Goal: Transaction & Acquisition: Purchase product/service

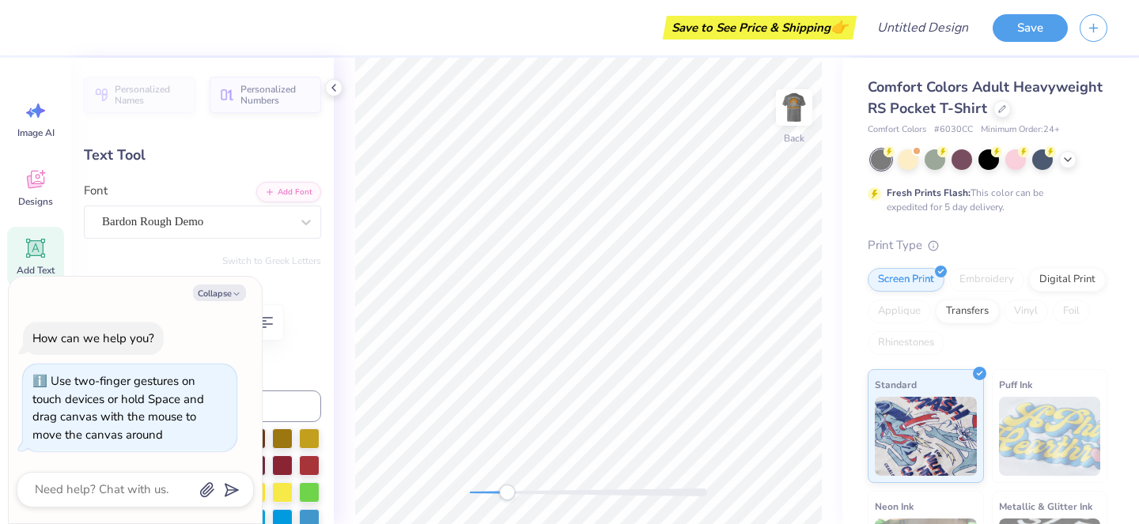
drag, startPoint x: 473, startPoint y: 494, endPoint x: 506, endPoint y: 499, distance: 33.6
click at [506, 499] on div "Accessibility label" at bounding box center [507, 493] width 16 height 16
type textarea "x"
type textarea "BX"
type textarea "x"
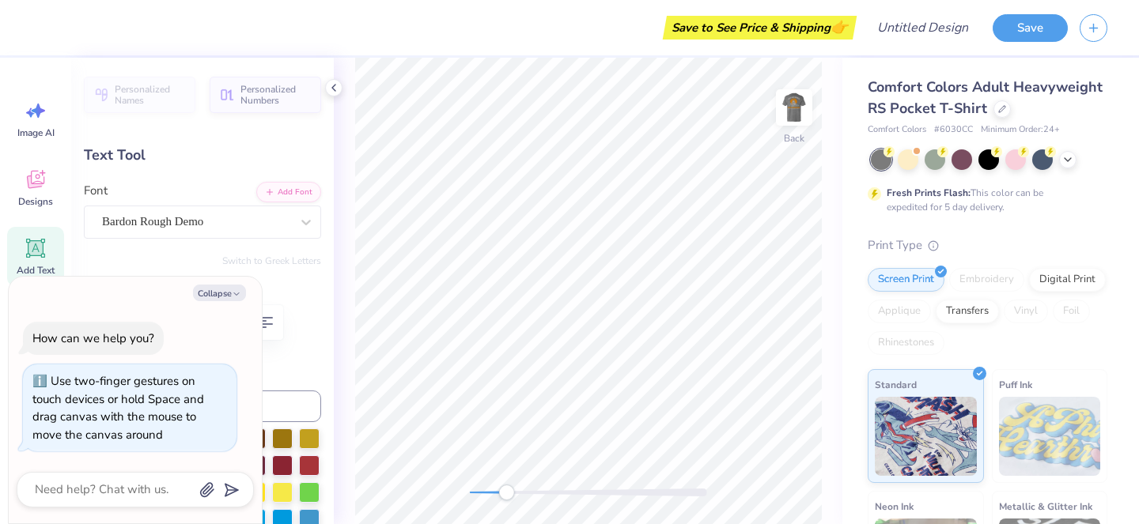
type textarea "X"
type textarea "x"
type textarea "OX"
type textarea "x"
type textarea "OTX"
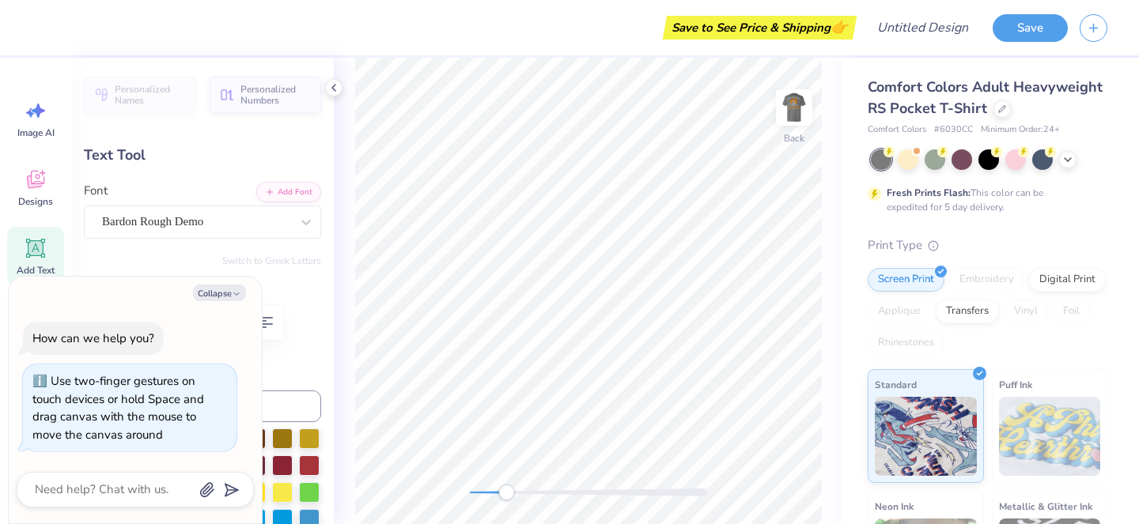
type textarea "x"
type textarea "OTR"
click at [229, 291] on button "Collapse" at bounding box center [219, 293] width 53 height 17
type textarea "x"
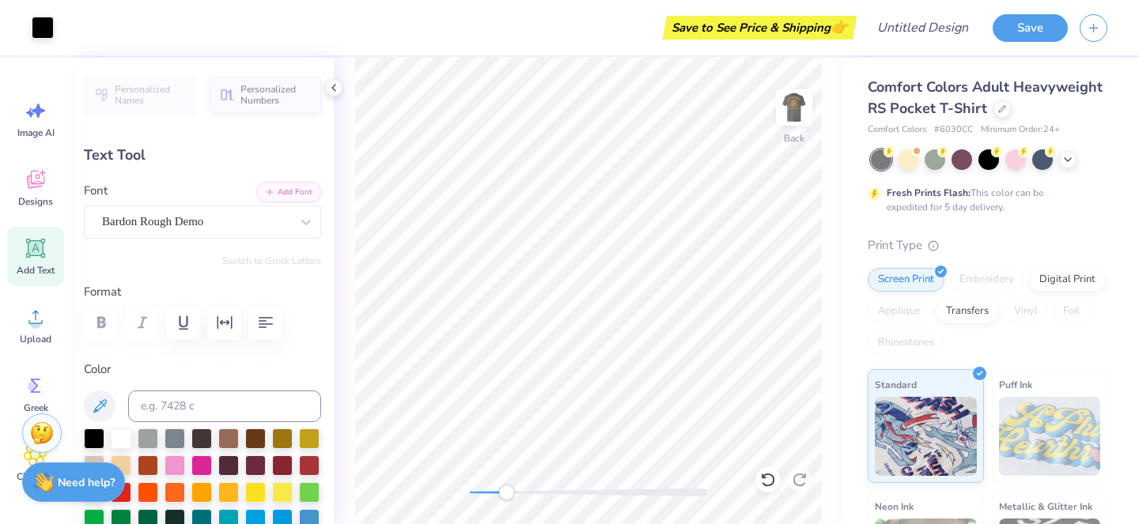
type input "1.51"
type textarea "O"
click at [44, 323] on icon at bounding box center [36, 317] width 24 height 24
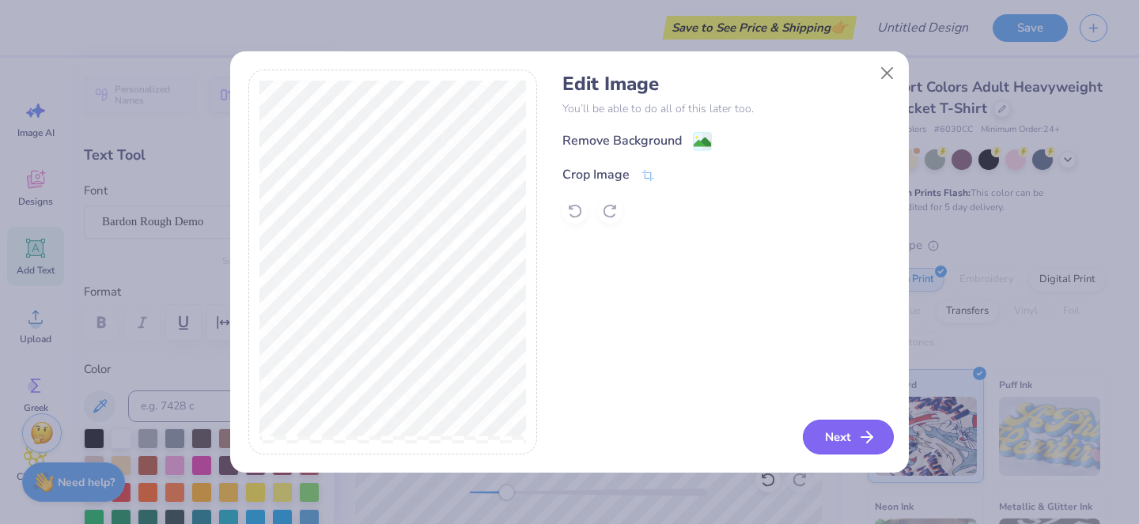
click at [844, 443] on button "Next" at bounding box center [848, 437] width 91 height 35
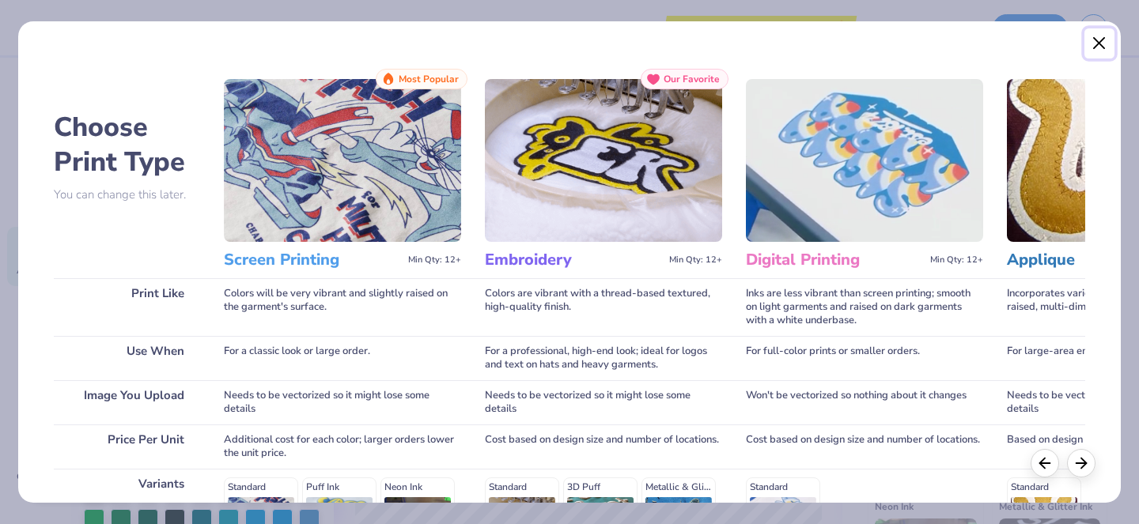
click at [1101, 46] on button "Close" at bounding box center [1099, 43] width 30 height 30
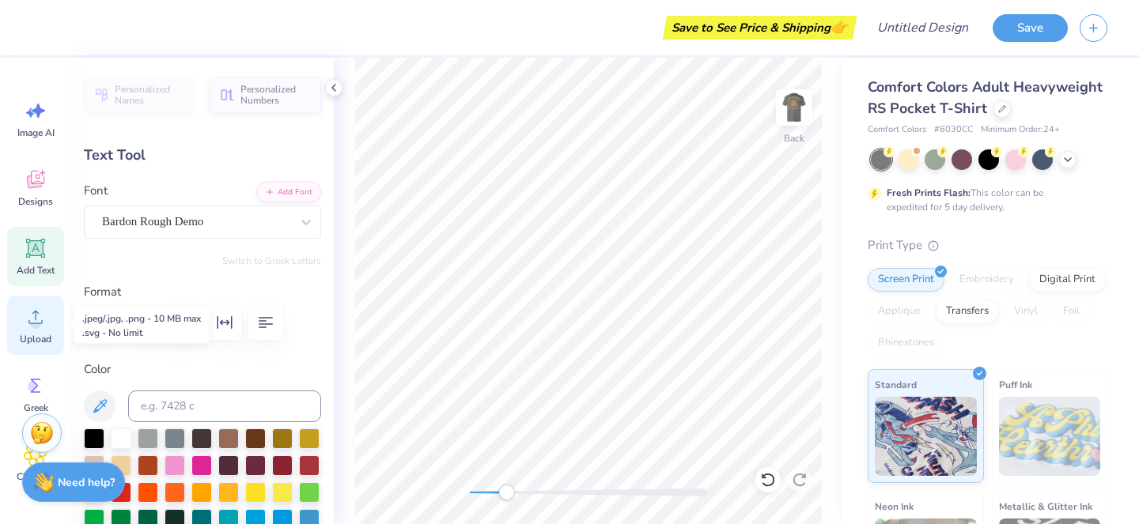
click at [30, 328] on icon at bounding box center [36, 317] width 24 height 24
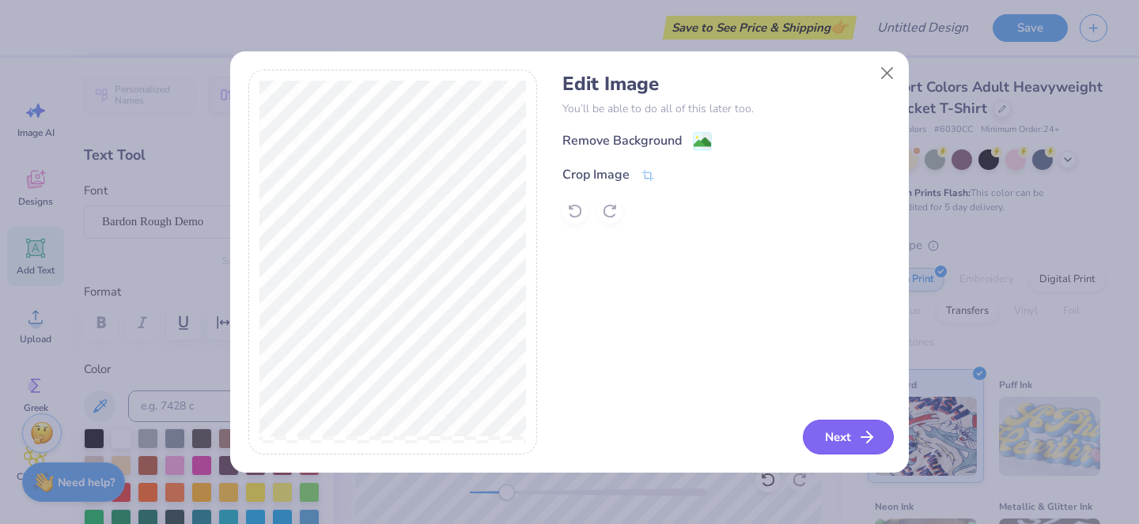
click at [838, 439] on button "Next" at bounding box center [848, 437] width 91 height 35
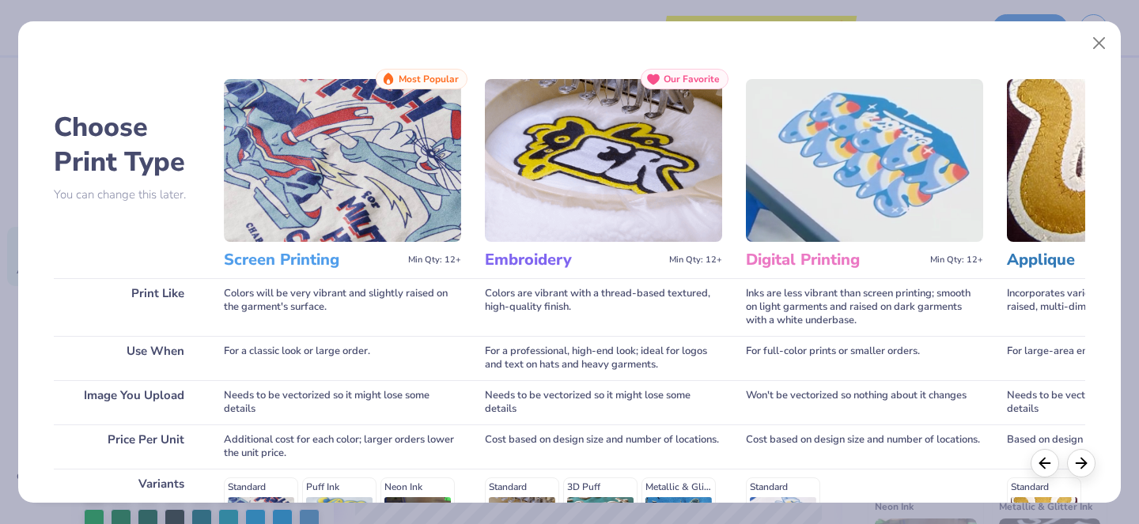
click at [305, 265] on h3 "Screen Printing" at bounding box center [313, 260] width 178 height 21
click at [402, 161] on img at bounding box center [342, 160] width 237 height 163
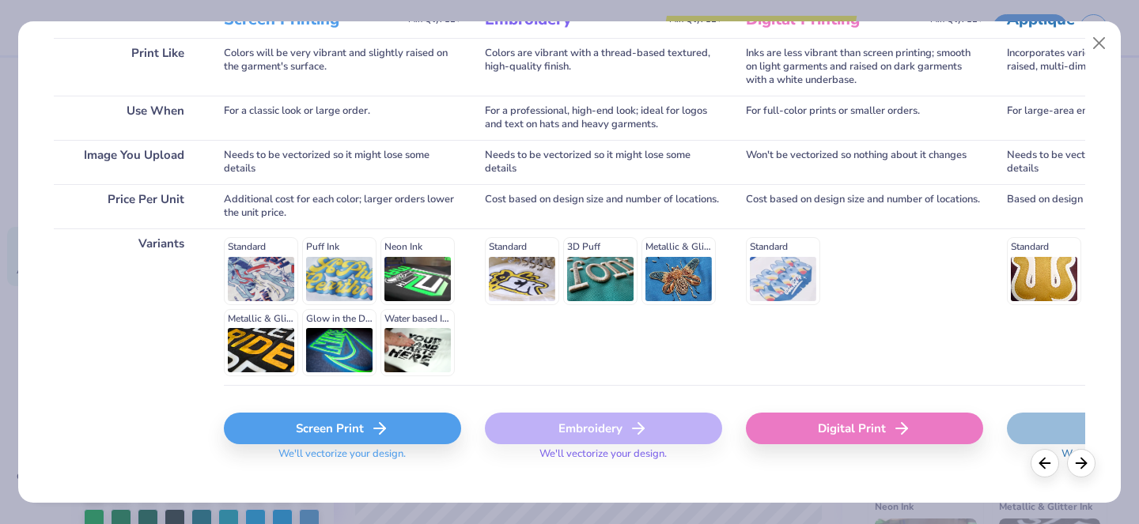
scroll to position [264, 0]
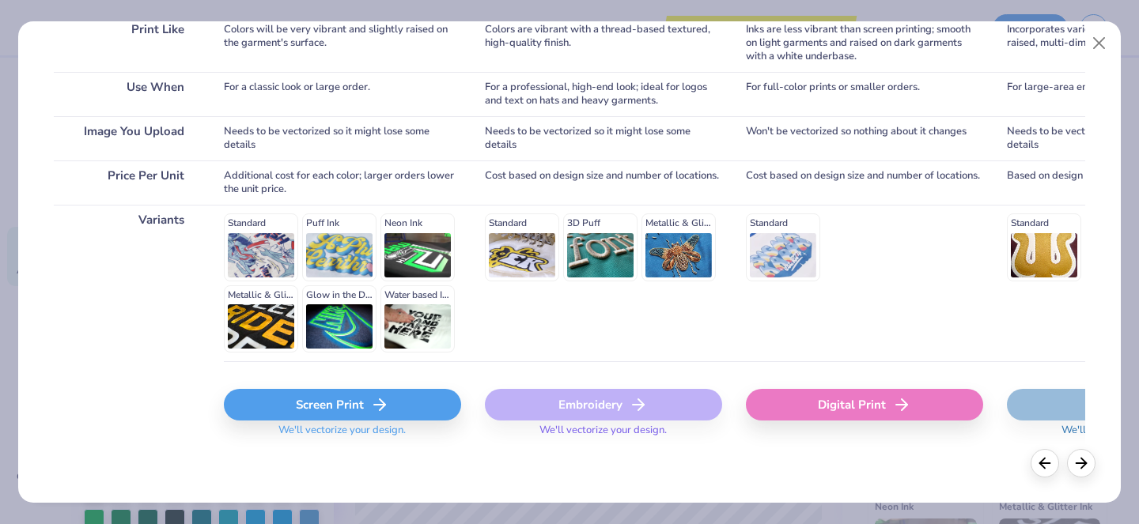
click at [339, 406] on div "Screen Print" at bounding box center [342, 405] width 237 height 32
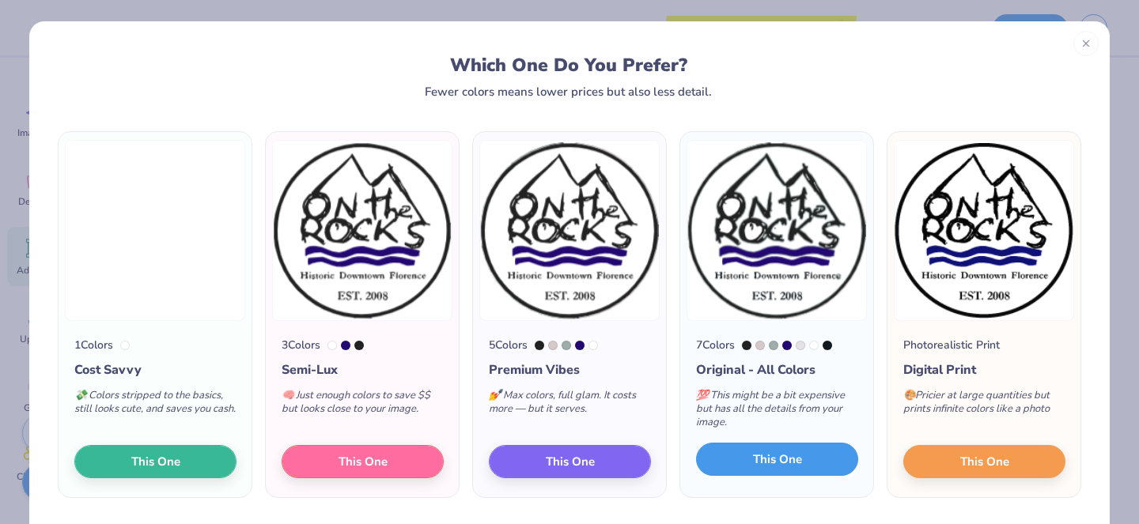
click at [774, 461] on span "This One" at bounding box center [777, 460] width 49 height 18
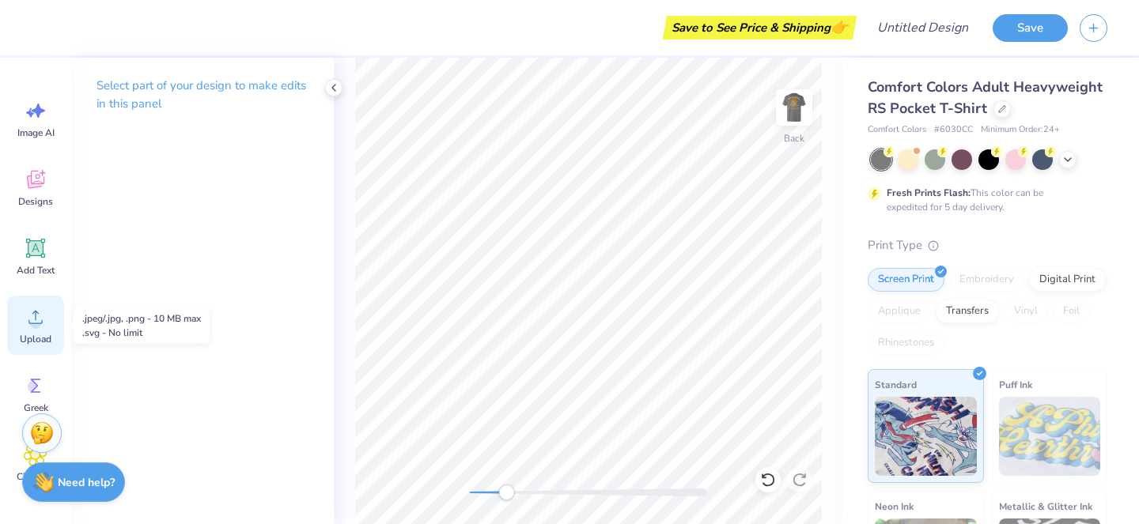
click at [36, 327] on circle at bounding box center [35, 323] width 11 height 11
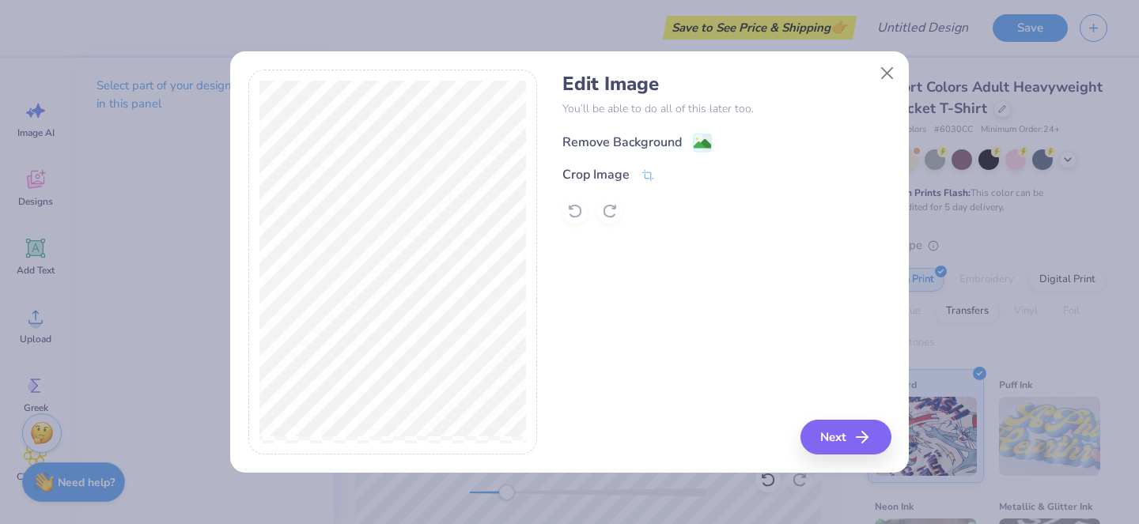
click at [658, 140] on div "Remove Background" at bounding box center [621, 142] width 119 height 19
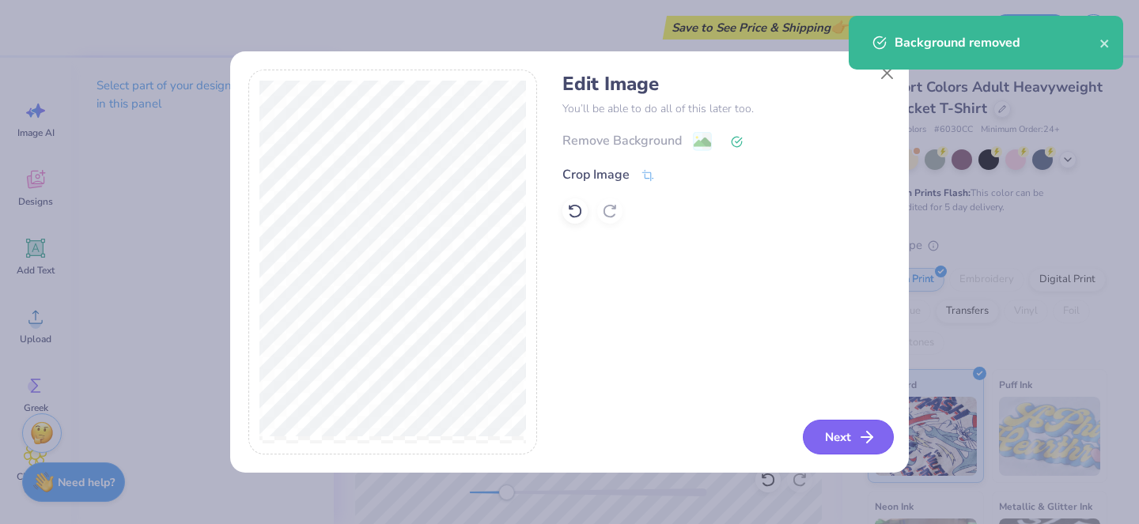
click at [829, 434] on button "Next" at bounding box center [848, 437] width 91 height 35
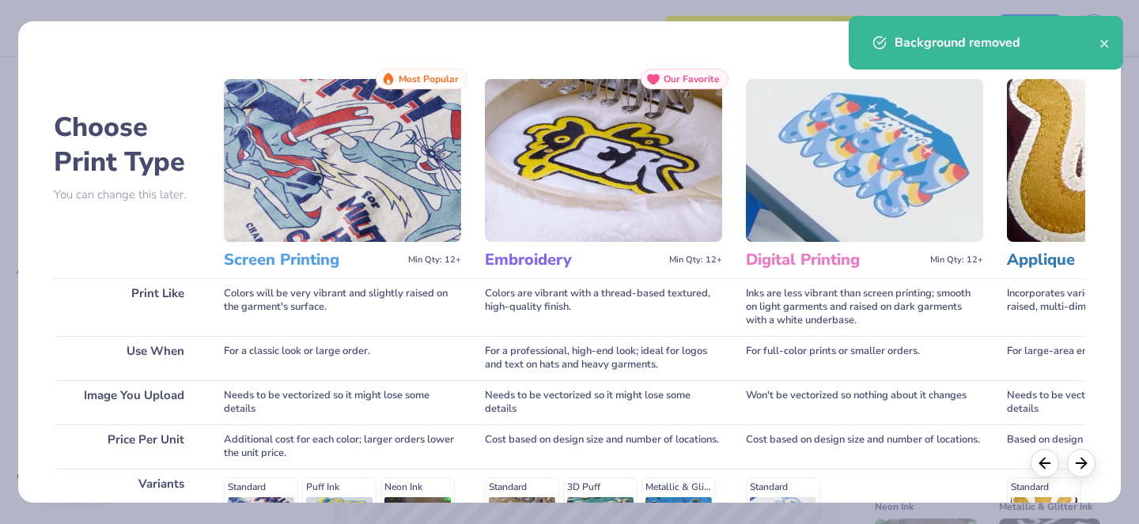
click at [829, 434] on div "Cost based on design size and number of locations." at bounding box center [864, 447] width 237 height 44
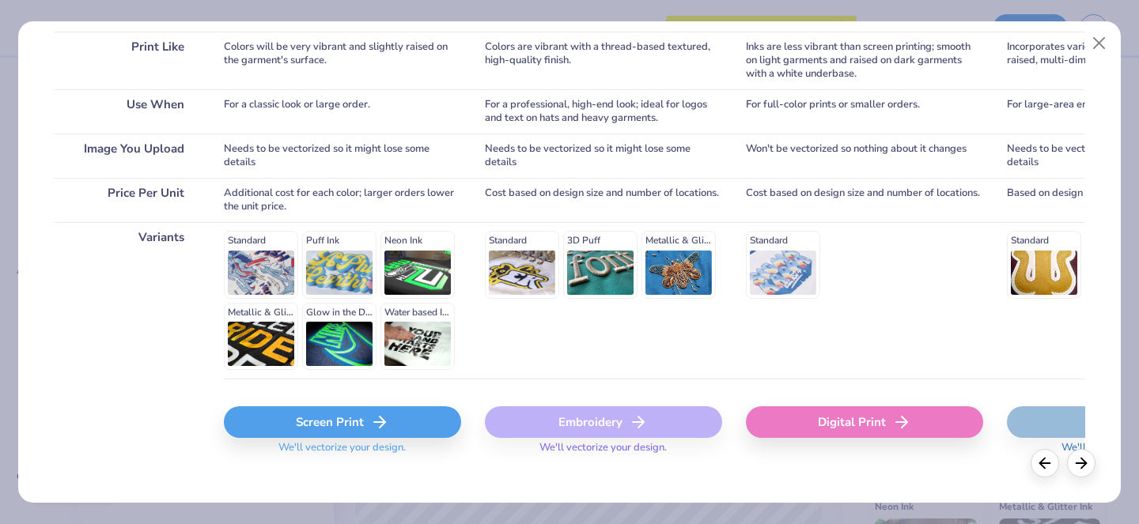
scroll to position [251, 0]
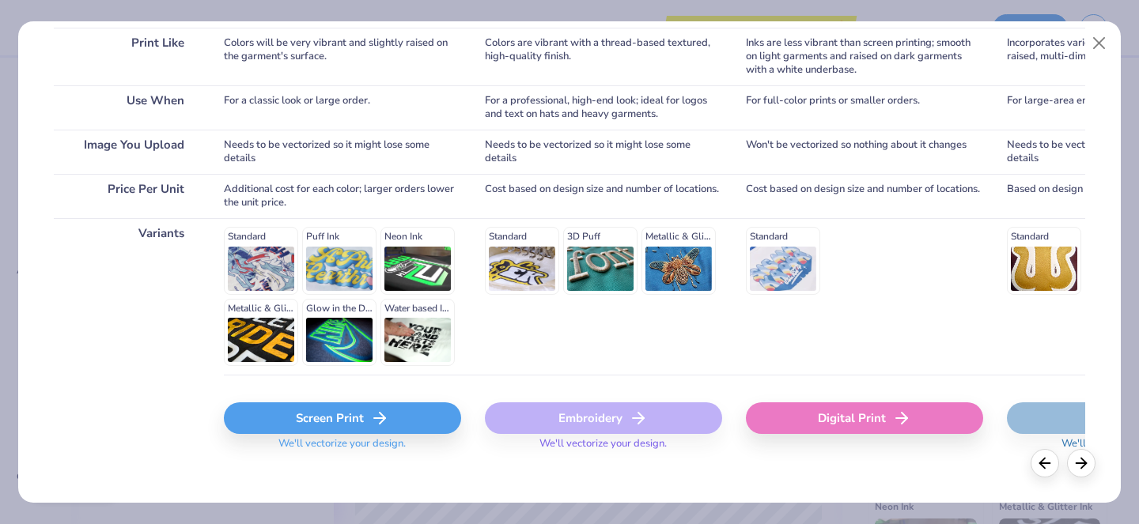
click at [350, 412] on div "Screen Print" at bounding box center [342, 419] width 237 height 32
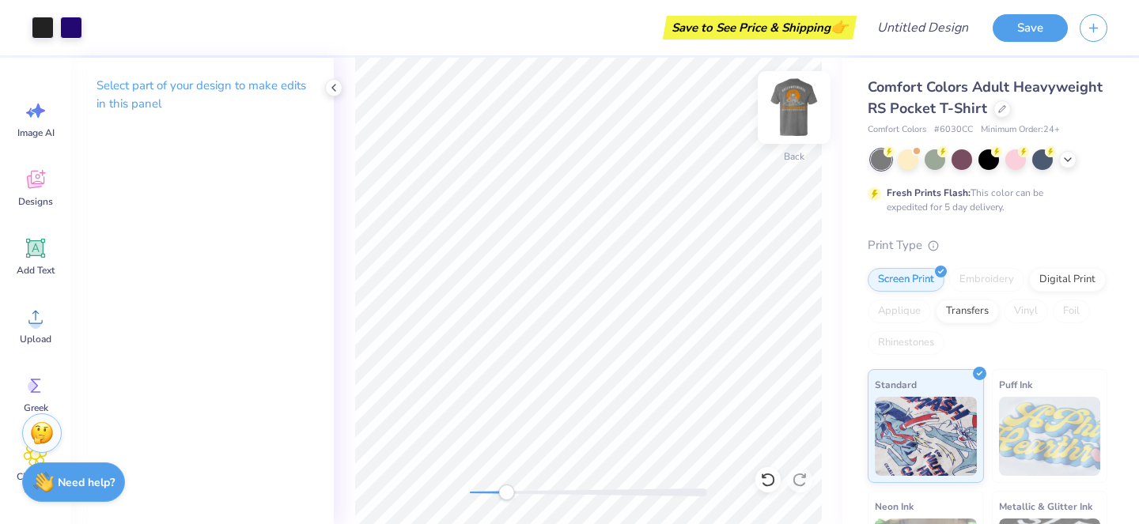
click at [793, 115] on img at bounding box center [793, 107] width 63 height 63
drag, startPoint x: 501, startPoint y: 494, endPoint x: 486, endPoint y: 494, distance: 14.2
click at [486, 494] on div "Accessibility label" at bounding box center [487, 493] width 16 height 16
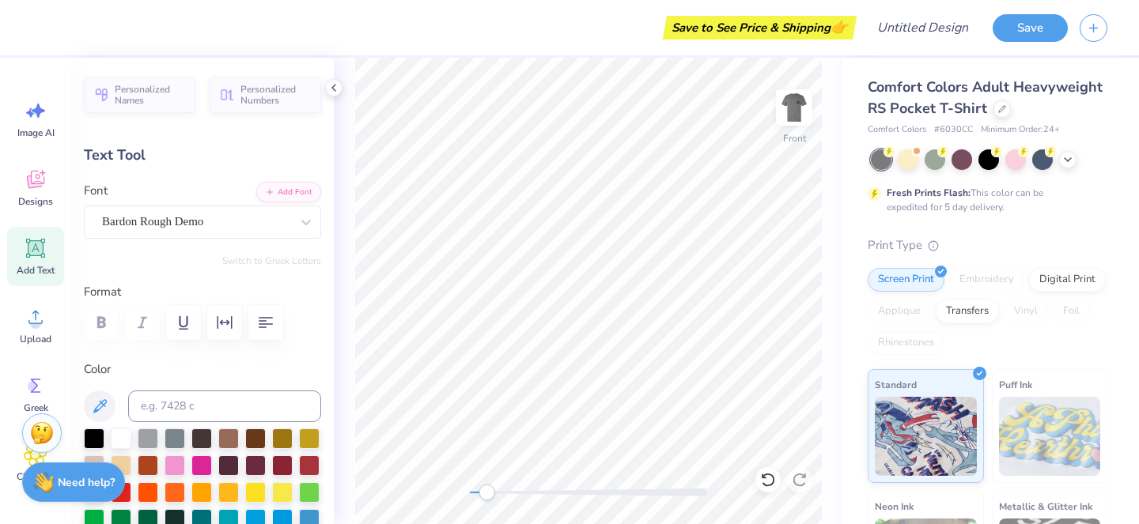
scroll to position [0, 0]
type textarea "C"
type textarea "ON THE ROCKS"
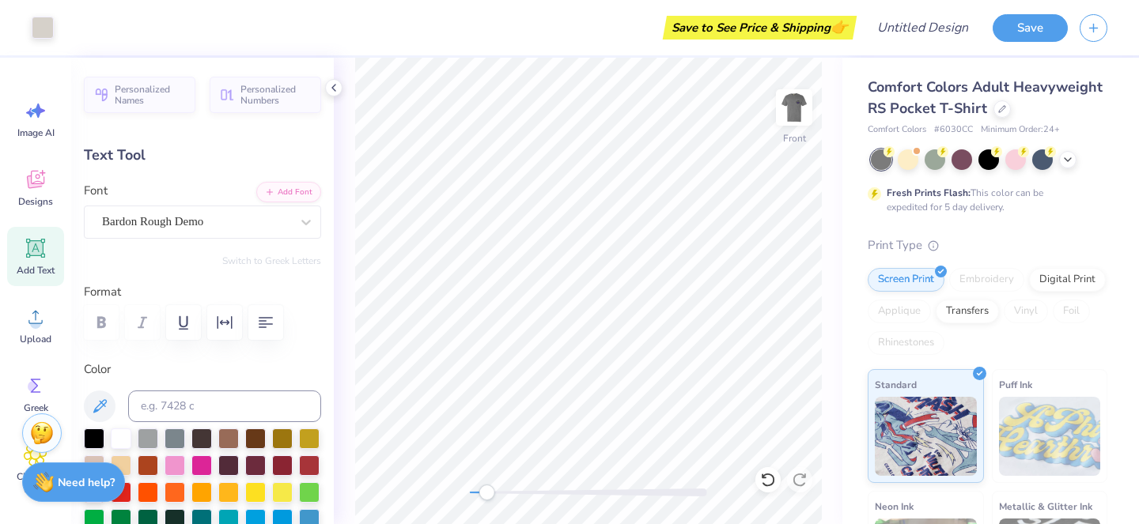
type input "0.58"
type input "15.22"
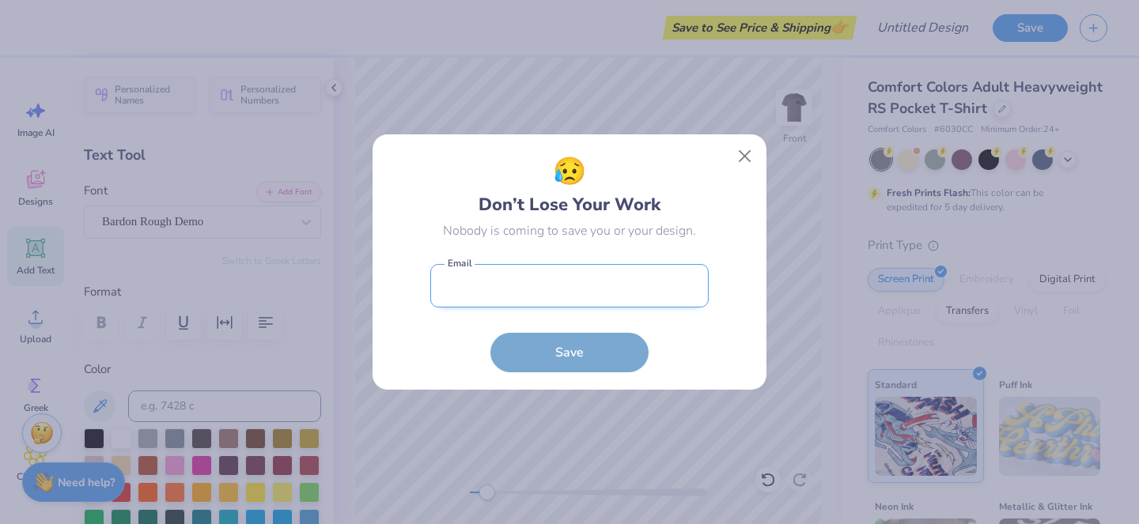
click at [562, 282] on input "email" at bounding box center [569, 286] width 278 height 44
type input "[EMAIL_ADDRESS][DOMAIN_NAME]"
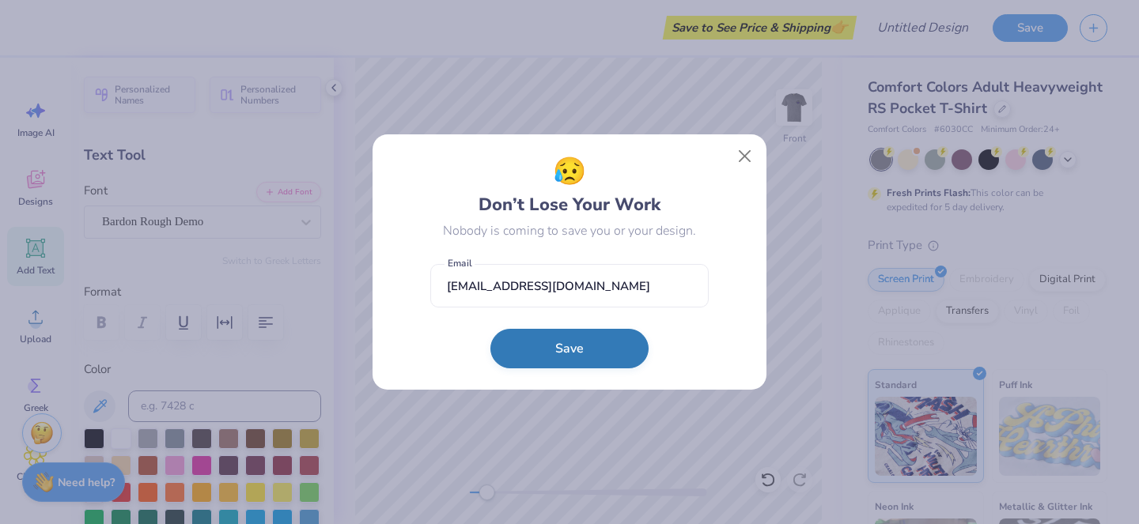
click at [568, 353] on button "Save" at bounding box center [569, 349] width 158 height 40
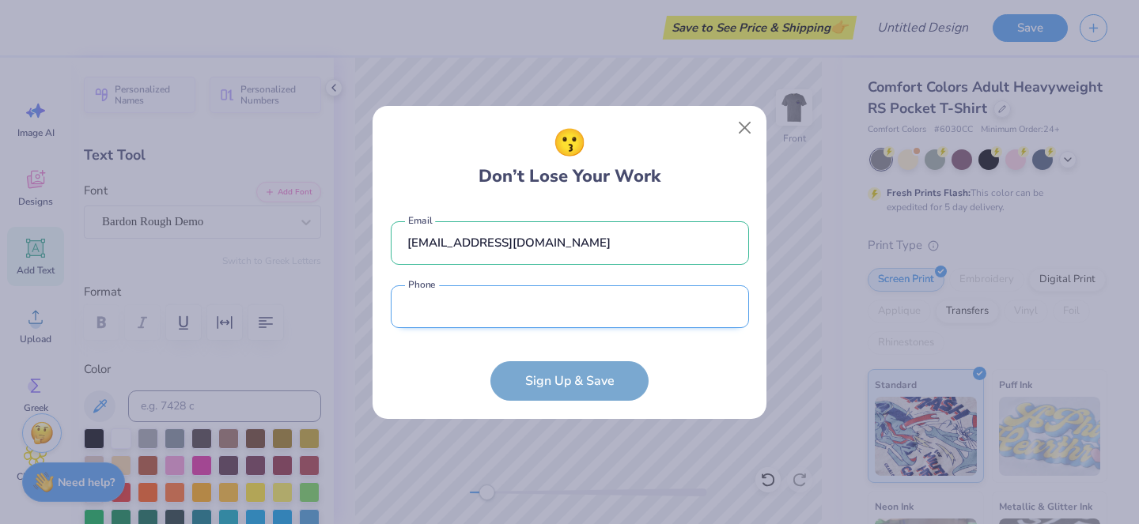
click at [540, 325] on input "tel" at bounding box center [570, 308] width 358 height 44
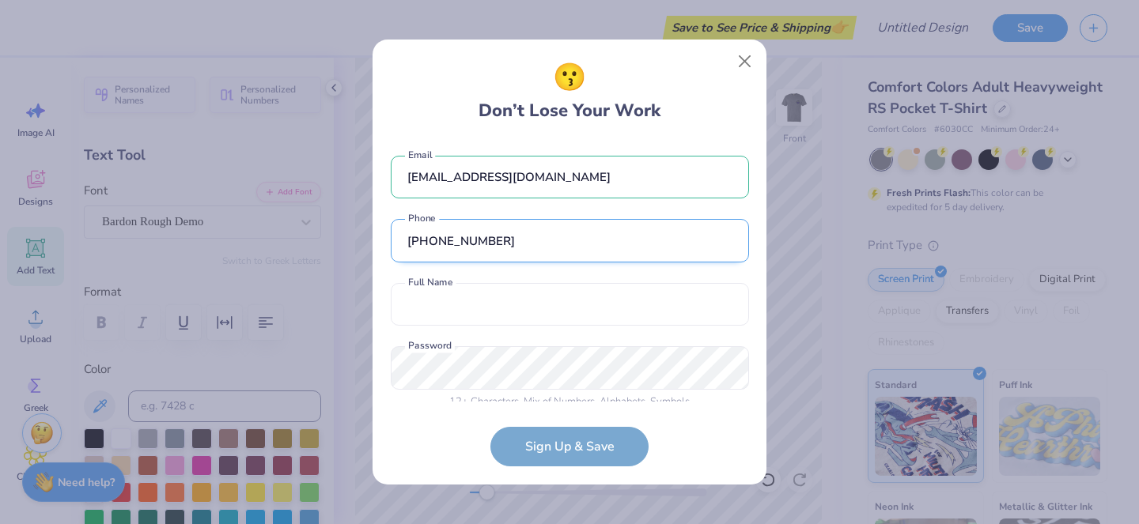
scroll to position [16, 0]
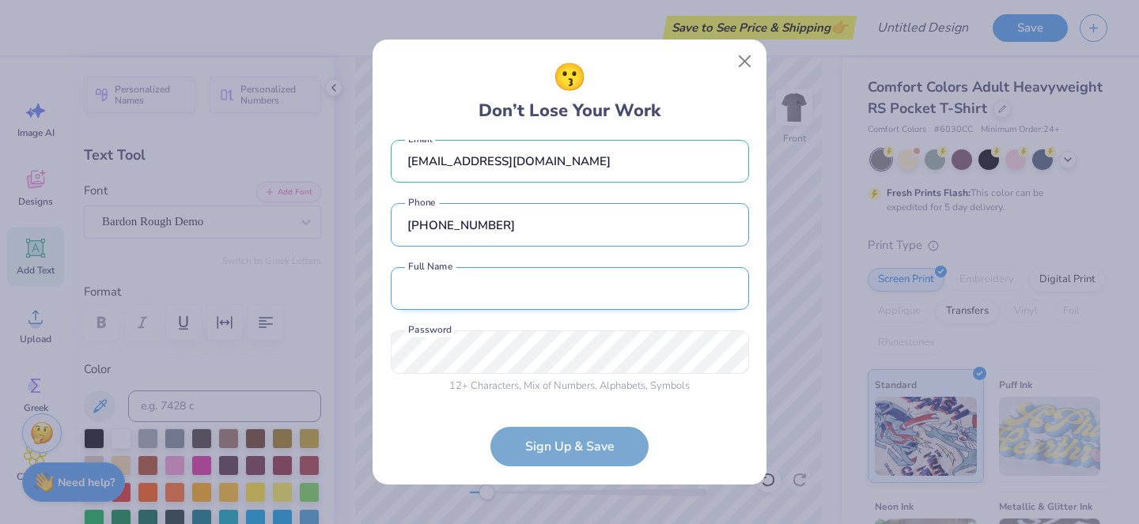
type input "[PHONE_NUMBER]"
click at [515, 308] on input "text" at bounding box center [570, 289] width 358 height 44
type input "[PERSON_NAME]"
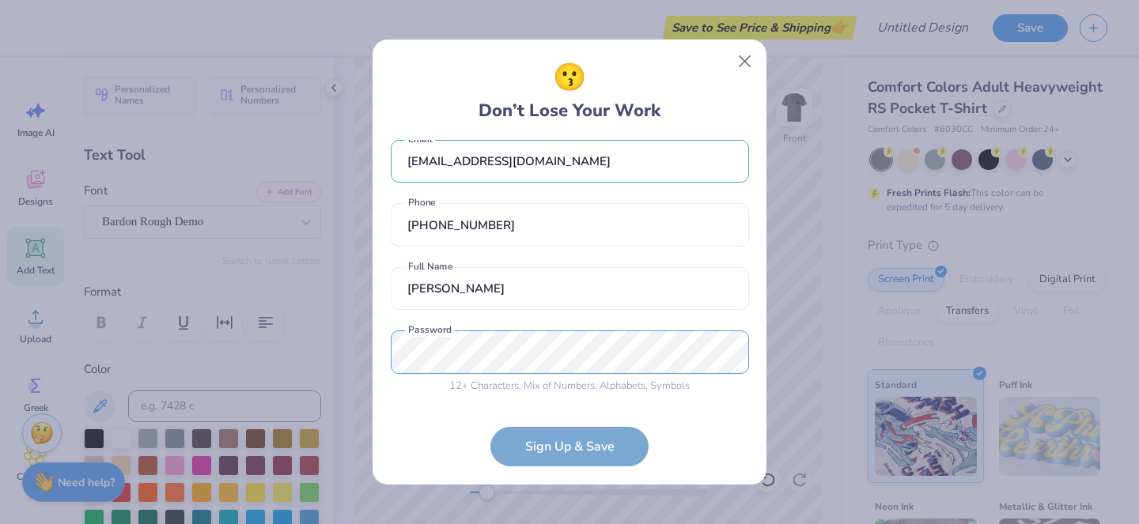
click at [441, 347] on div "[EMAIL_ADDRESS][DOMAIN_NAME] Email [PHONE_NUMBER] Phone [PERSON_NAME] first and…" at bounding box center [570, 271] width 358 height 263
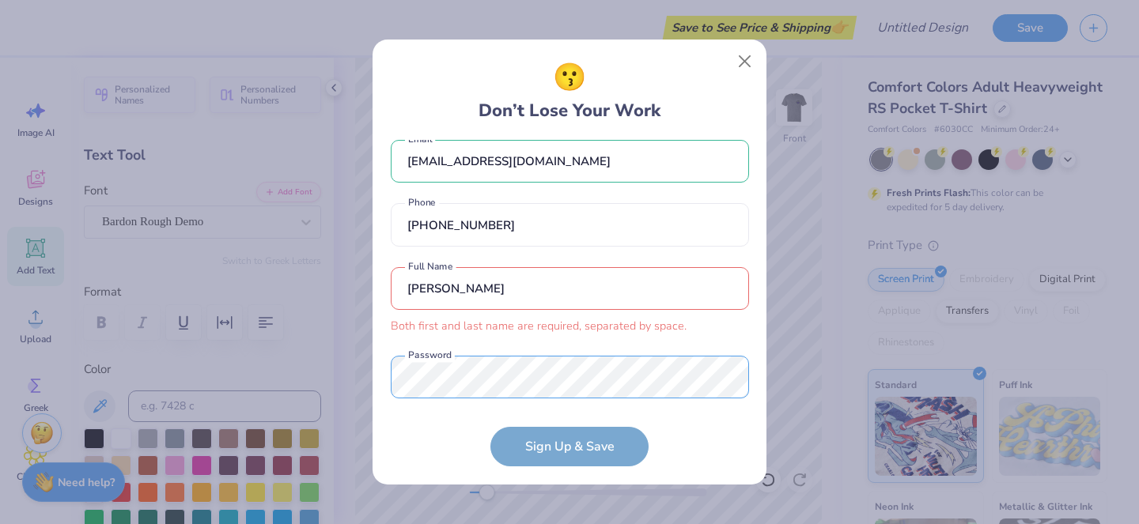
scroll to position [40, 0]
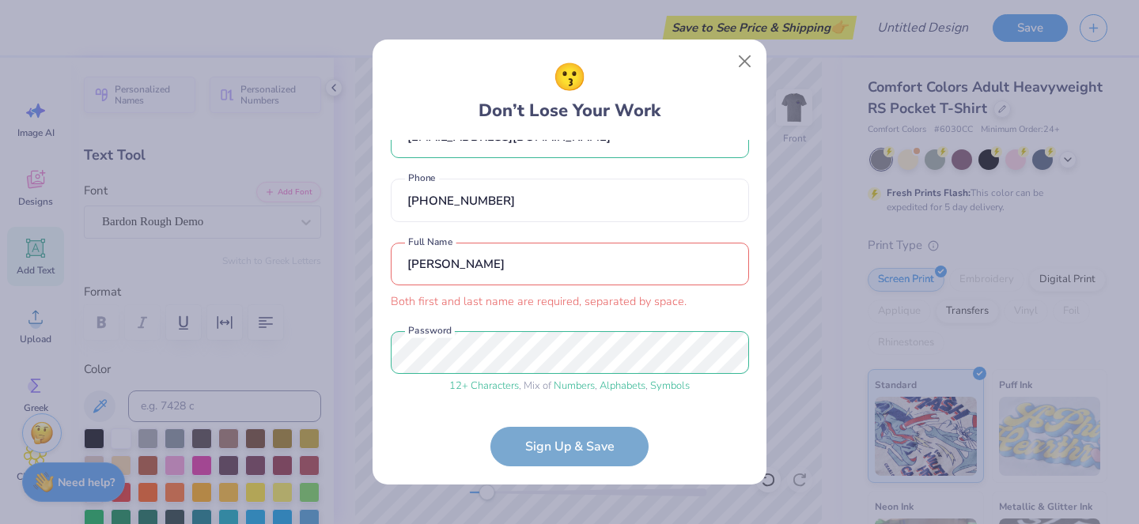
click at [591, 454] on form "[EMAIL_ADDRESS][DOMAIN_NAME] Email [PHONE_NUMBER] Phone [PERSON_NAME] first and…" at bounding box center [570, 303] width 358 height 327
drag, startPoint x: 482, startPoint y: 269, endPoint x: 388, endPoint y: 270, distance: 94.9
click at [388, 270] on div "😗 Don’t Lose Your Work [EMAIL_ADDRESS][DOMAIN_NAME] Email [PHONE_NUMBER] Phone …" at bounding box center [570, 262] width 394 height 445
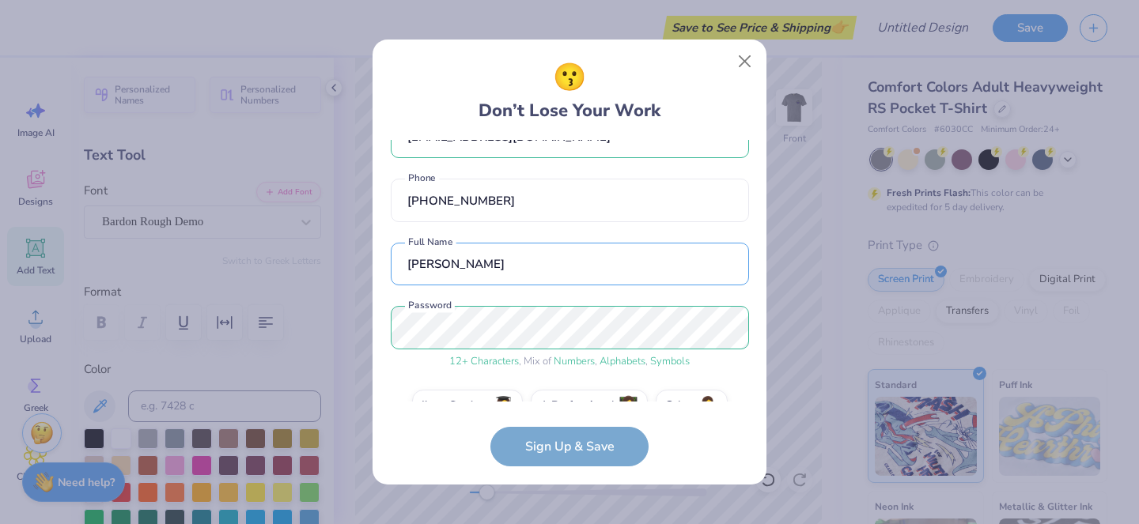
type input "[PERSON_NAME]"
click at [700, 369] on div "[EMAIL_ADDRESS][DOMAIN_NAME] Email [PHONE_NUMBER] Phone [PERSON_NAME] Full Name…" at bounding box center [570, 271] width 358 height 263
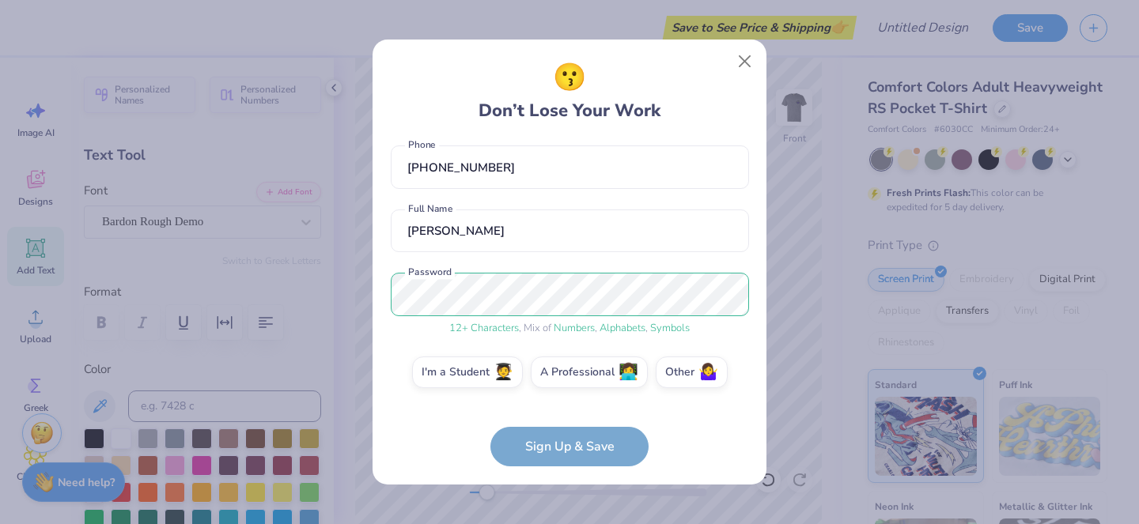
scroll to position [76, 0]
click at [577, 371] on label "A Professional 👩‍💻" at bounding box center [589, 368] width 117 height 32
click at [575, 445] on input "A Professional 👩‍💻" at bounding box center [570, 450] width 10 height 10
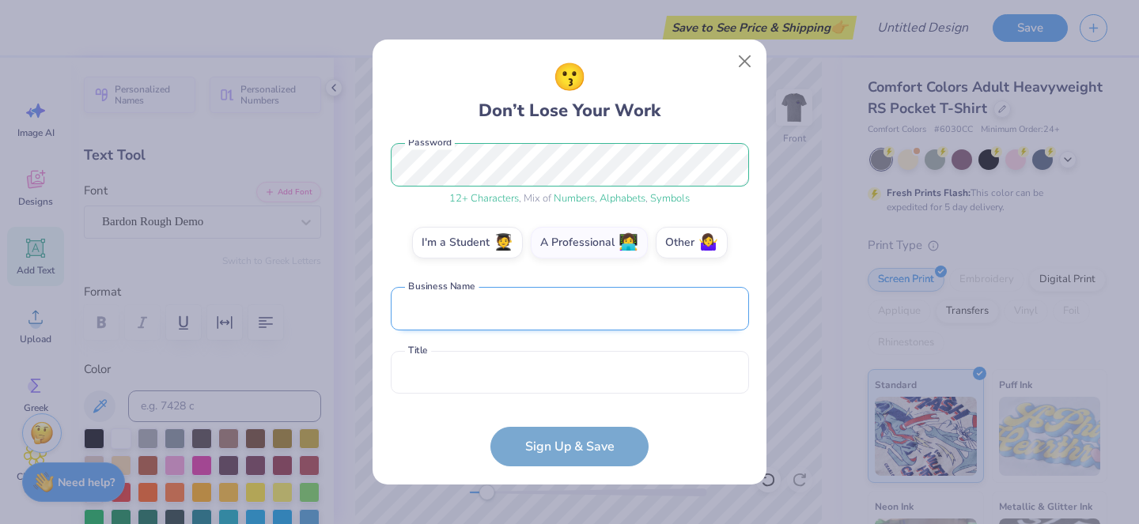
click at [536, 316] on input "text" at bounding box center [570, 309] width 358 height 44
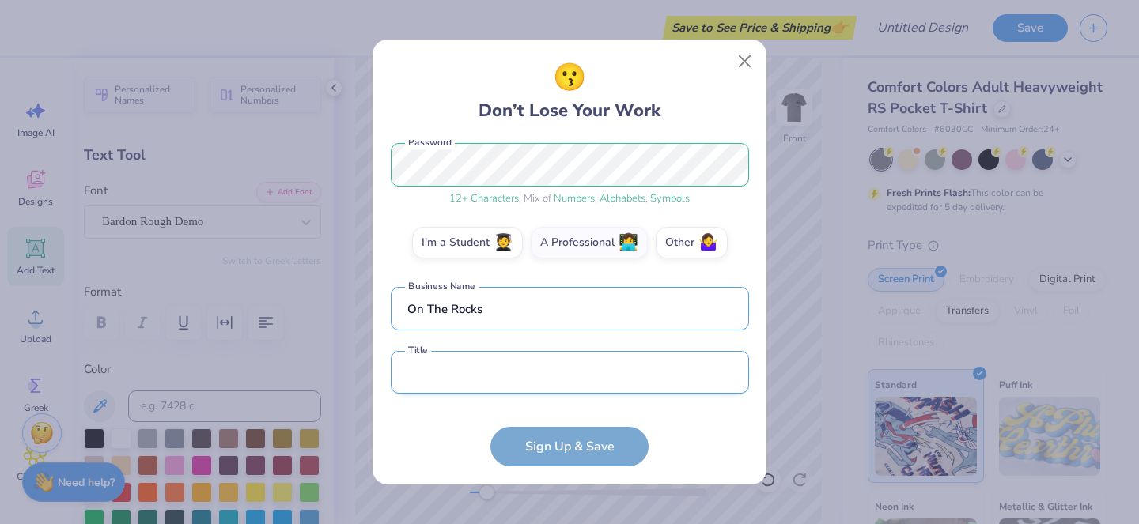
type input "On The Rocks"
click at [507, 365] on input "text" at bounding box center [570, 373] width 358 height 44
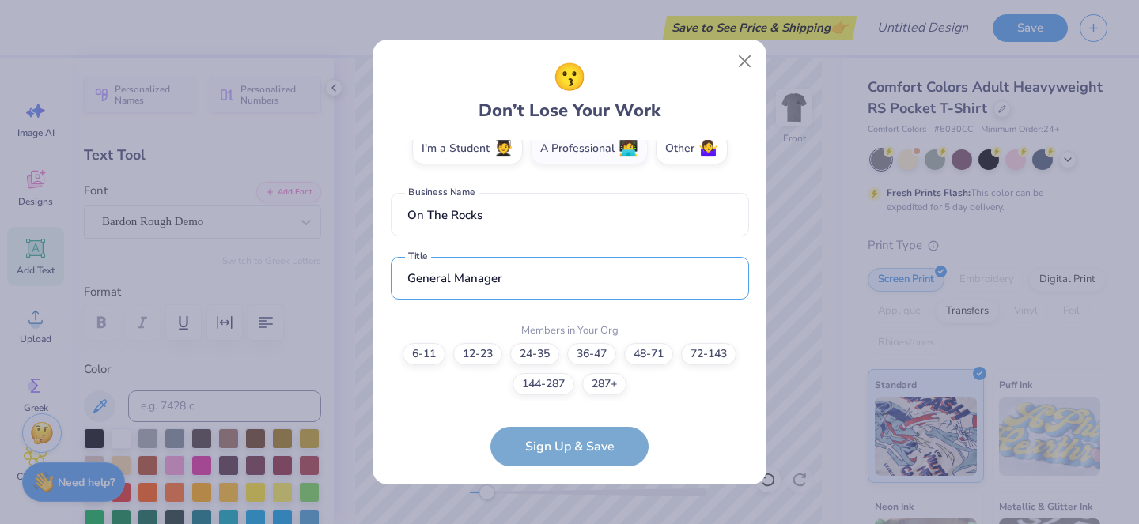
type input "General Manager"
click at [574, 446] on form "[EMAIL_ADDRESS][DOMAIN_NAME] Email [PHONE_NUMBER] Phone [PERSON_NAME] Full Name…" at bounding box center [570, 303] width 358 height 327
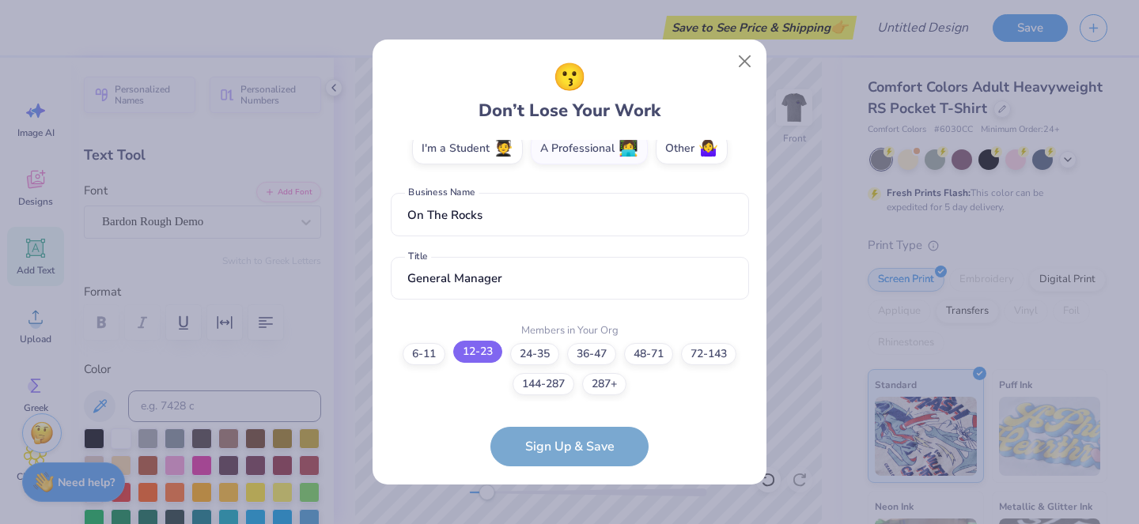
click at [486, 354] on label "12-23" at bounding box center [477, 352] width 49 height 22
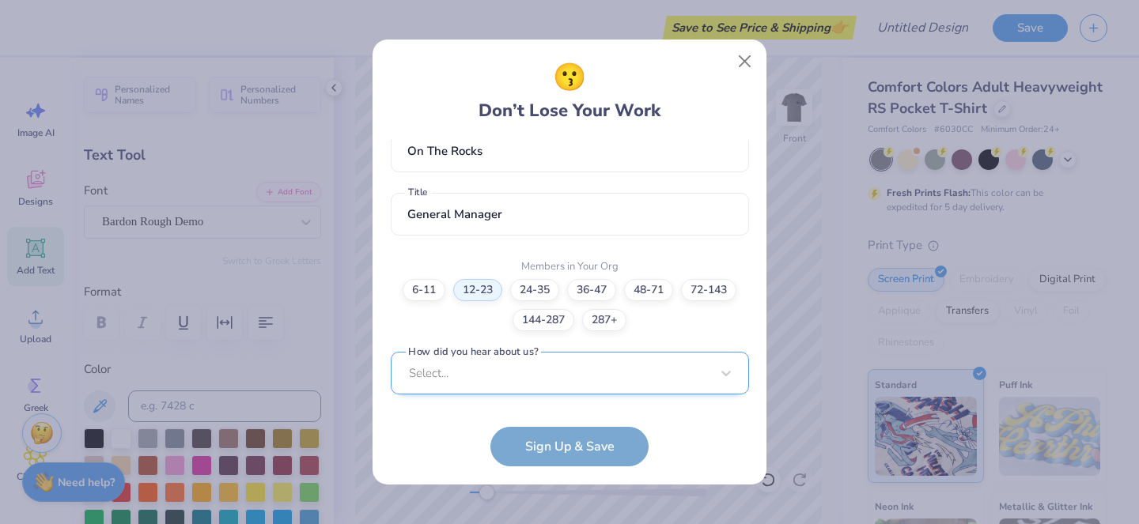
click at [547, 376] on div "Select..." at bounding box center [570, 374] width 358 height 44
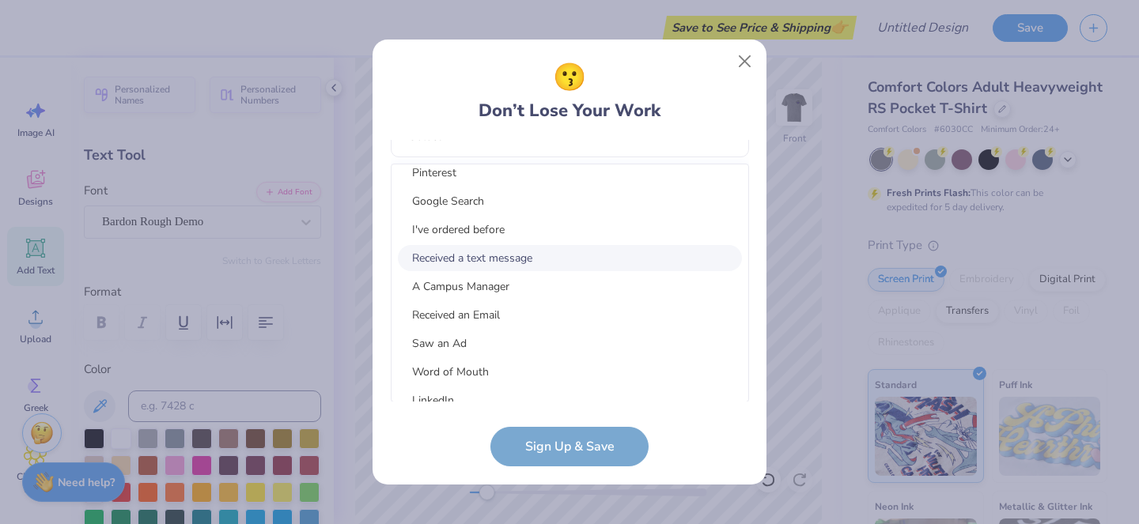
scroll to position [0, 0]
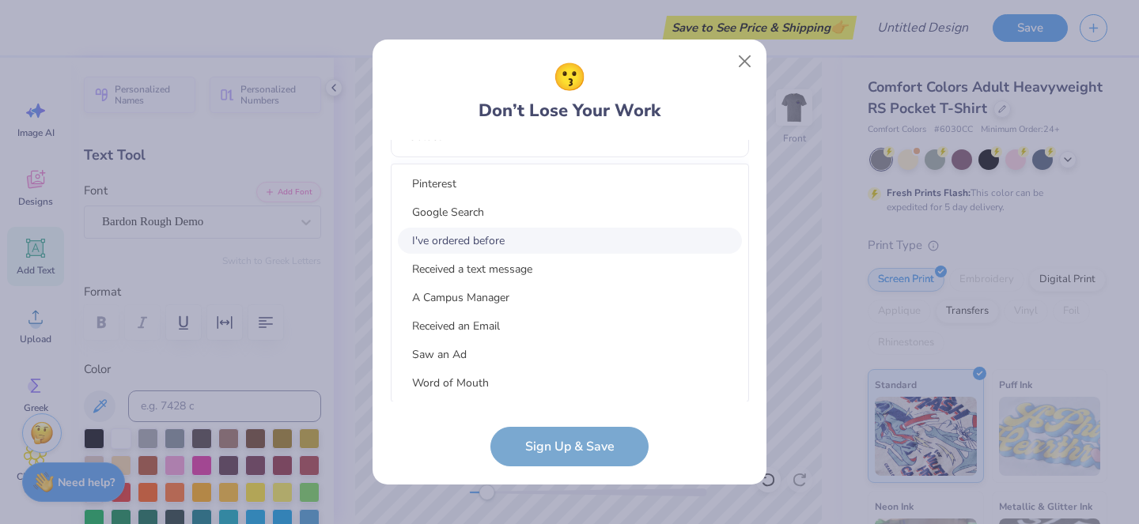
click at [500, 248] on div "I've ordered before" at bounding box center [570, 241] width 344 height 26
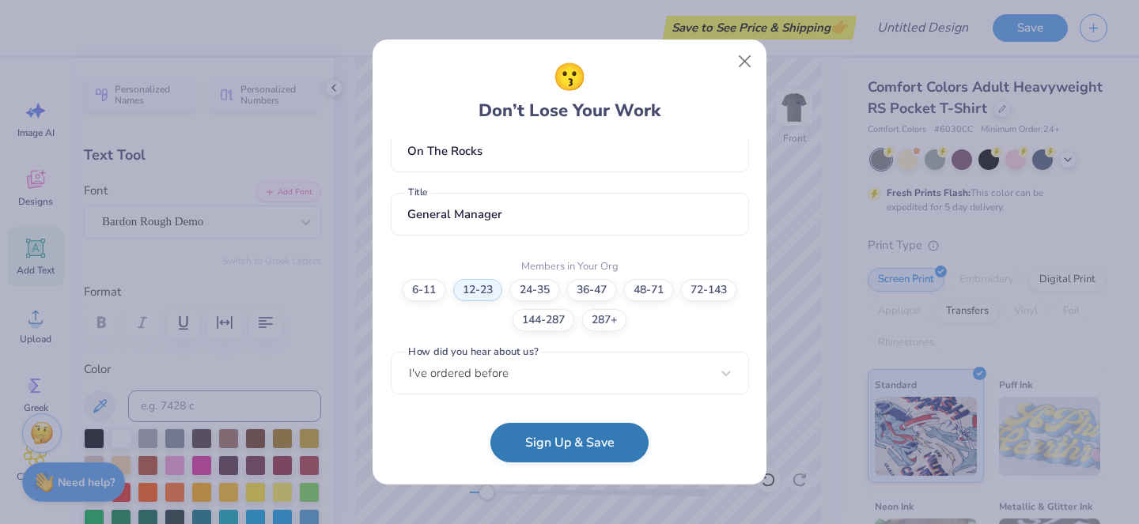
click at [588, 446] on button "Sign Up & Save" at bounding box center [569, 443] width 158 height 40
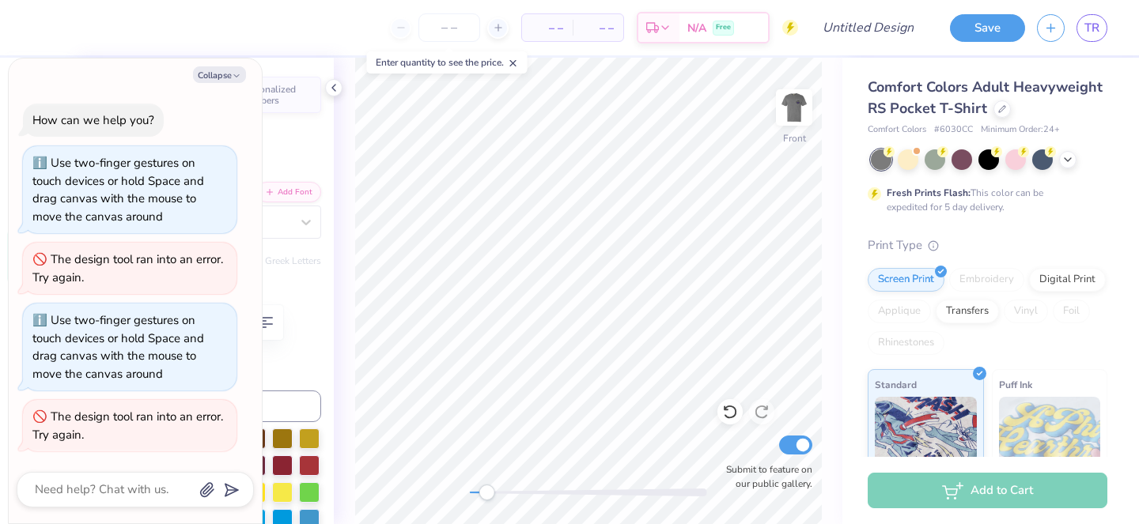
type textarea "x"
type textarea "B R O T H E R S U N D E R C H R I S"
type textarea "x"
type textarea "B R O T H E R S U N D E R C H R"
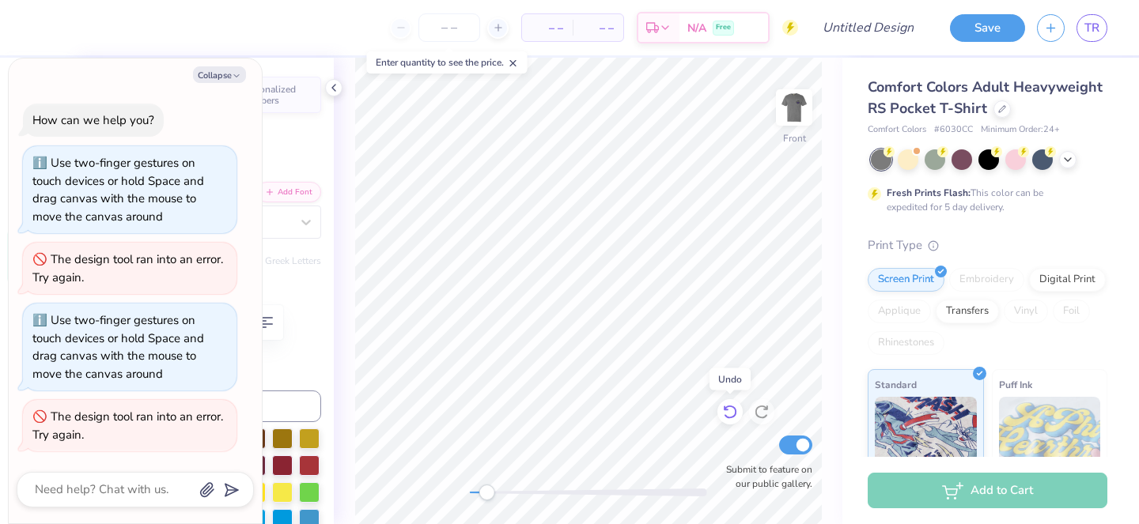
type textarea "x"
type textarea "B R O T H E R S U N D E R C"
type textarea "x"
type textarea "B R O T H E R S U N D E"
type textarea "x"
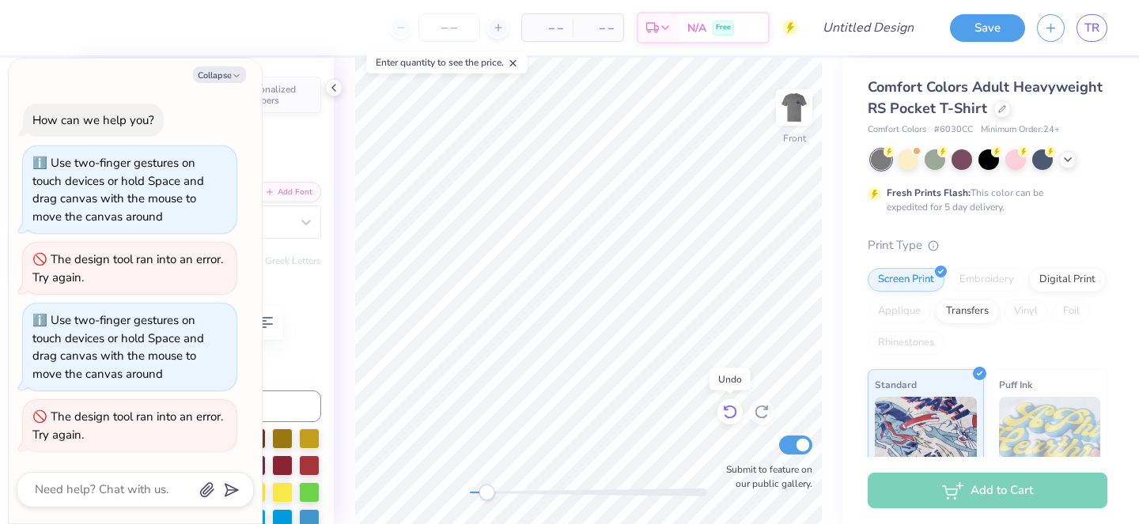
type textarea "B R O T H E R S U N"
type textarea "x"
type textarea "B R O T H E R S U"
type textarea "x"
type textarea "B R O T H E R S"
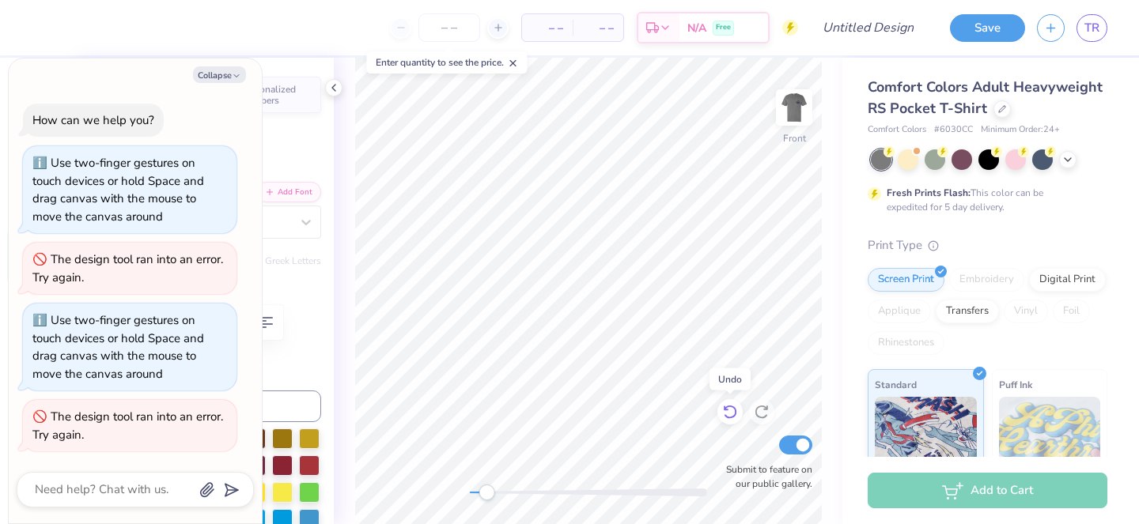
type textarea "x"
type textarea "B R O T H E R"
type textarea "x"
type textarea "B R O T H"
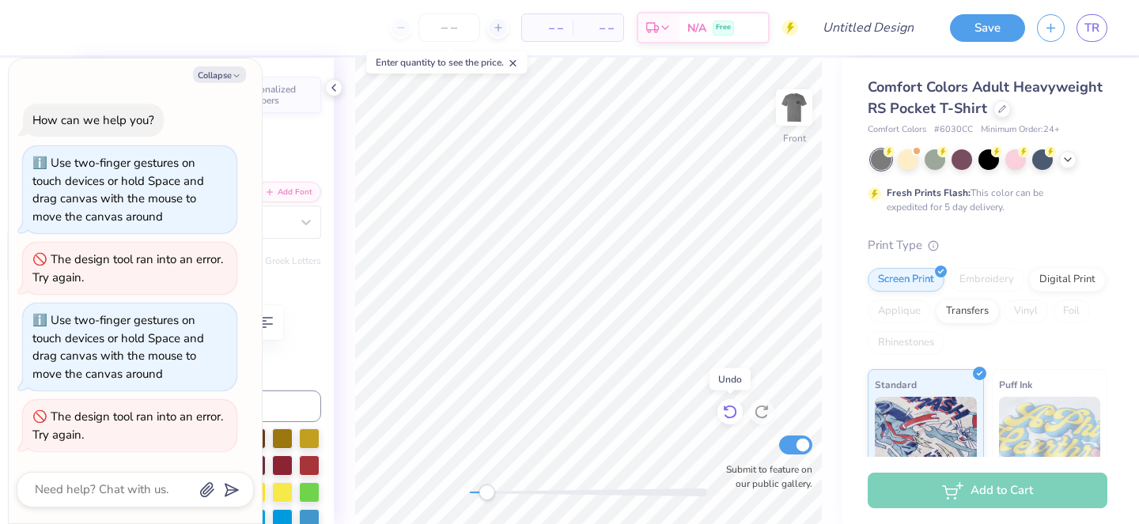
type textarea "x"
type textarea "B R O T H"
type textarea "x"
type textarea "B R O T"
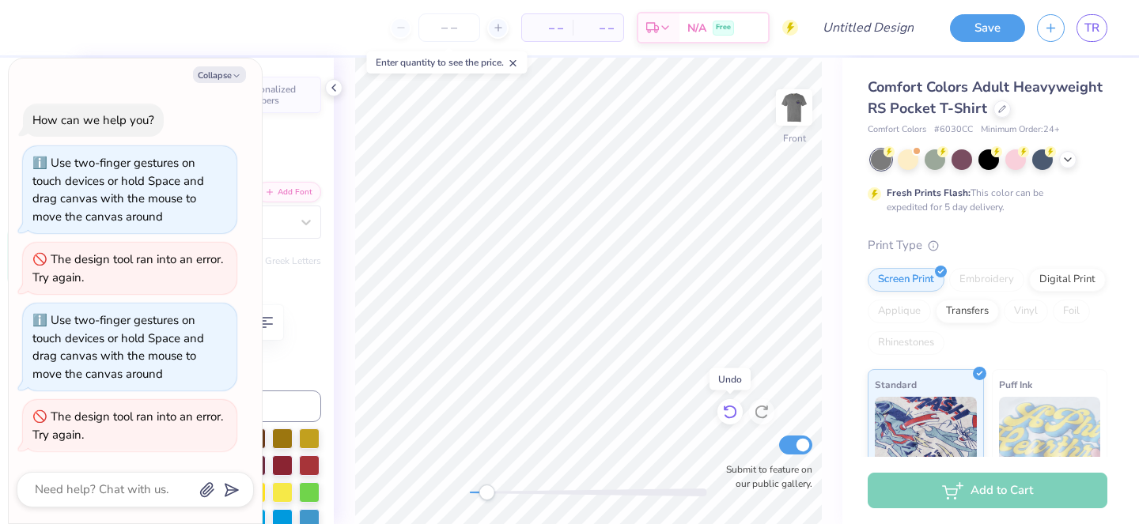
type textarea "x"
type textarea "B R O T"
type textarea "x"
type textarea "B R O"
type textarea "x"
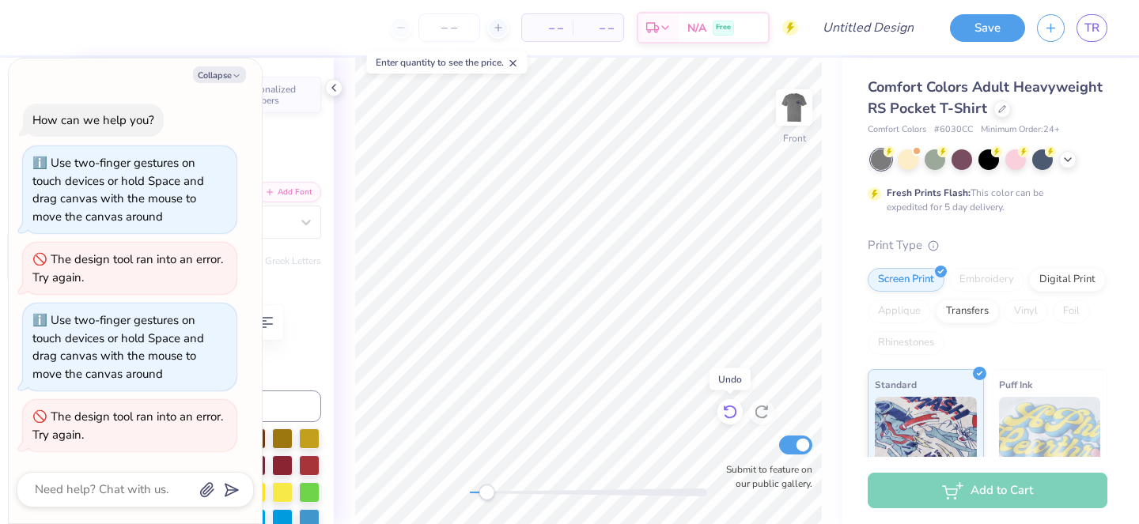
scroll to position [0, 1]
type textarea "B R O"
type textarea "x"
type textarea "B R"
type textarea "x"
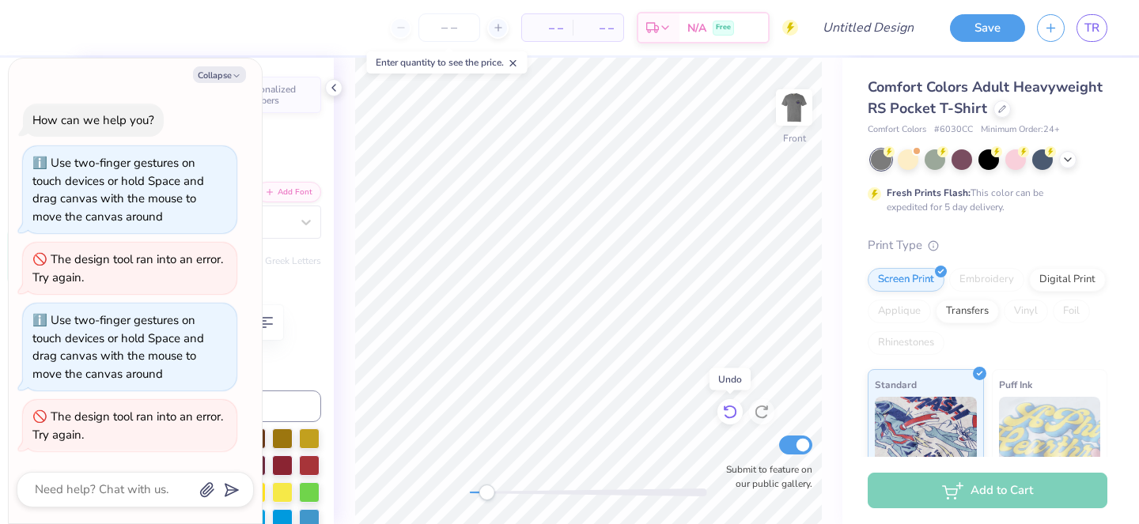
scroll to position [0, 0]
type textarea "B R"
type textarea "x"
type textarea "B"
type textarea "x"
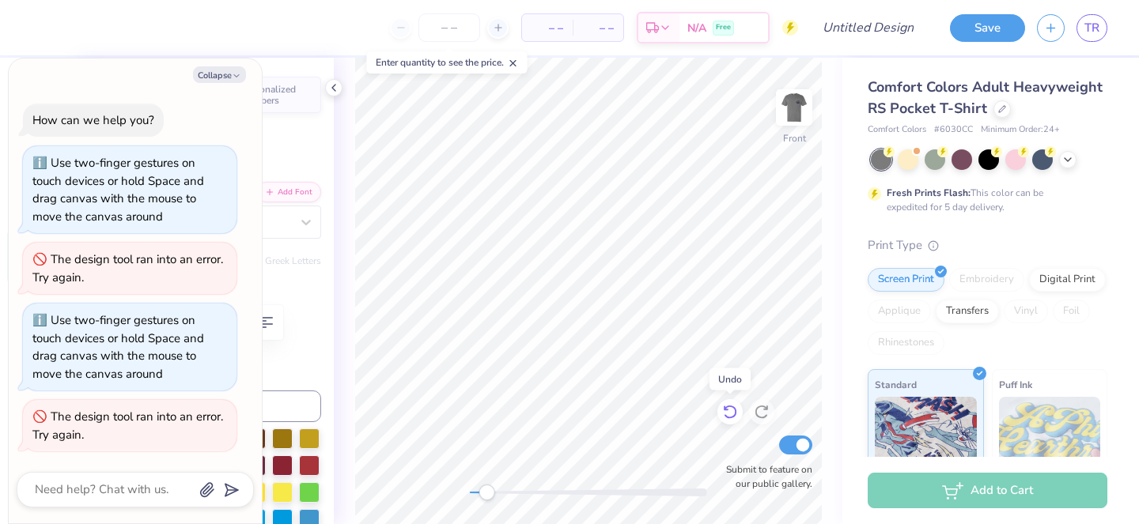
type textarea "B"
type textarea "x"
type textarea "ni"
type textarea "x"
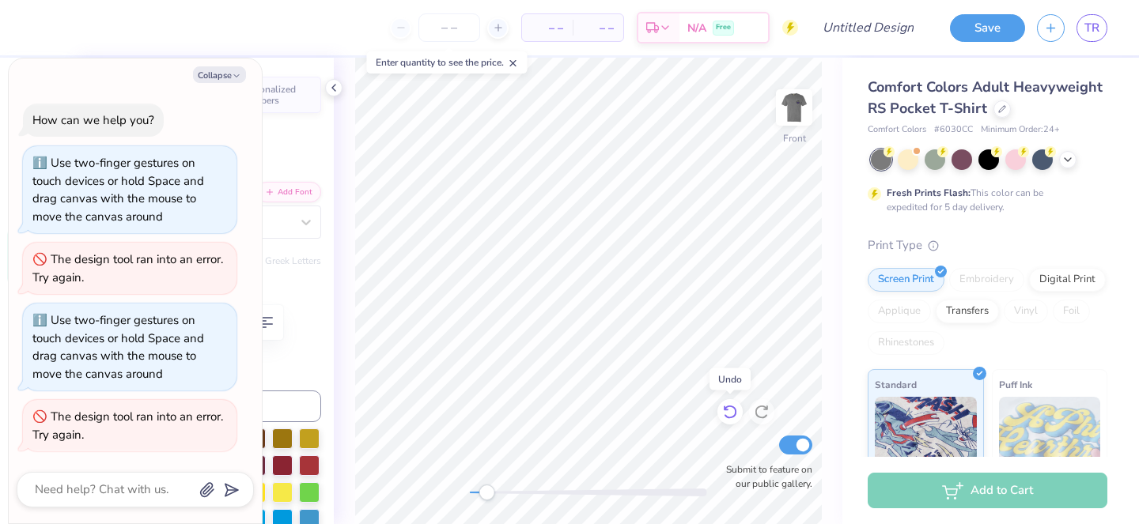
type textarea "nightma"
type textarea "x"
type textarea "nightmare"
type textarea "x"
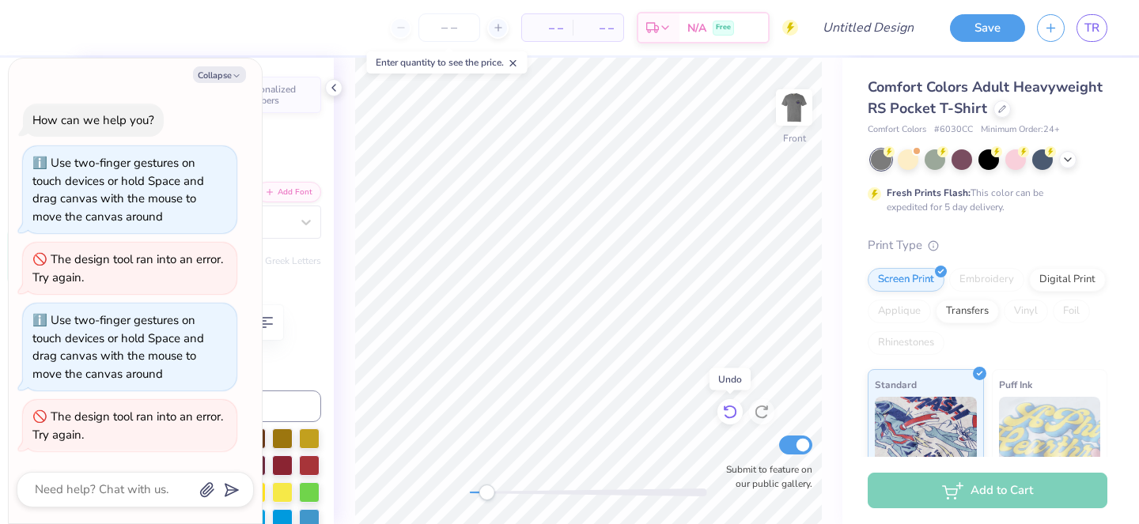
type textarea "nightmare on"
type textarea "x"
type textarea "nightmare on cou"
type textarea "x"
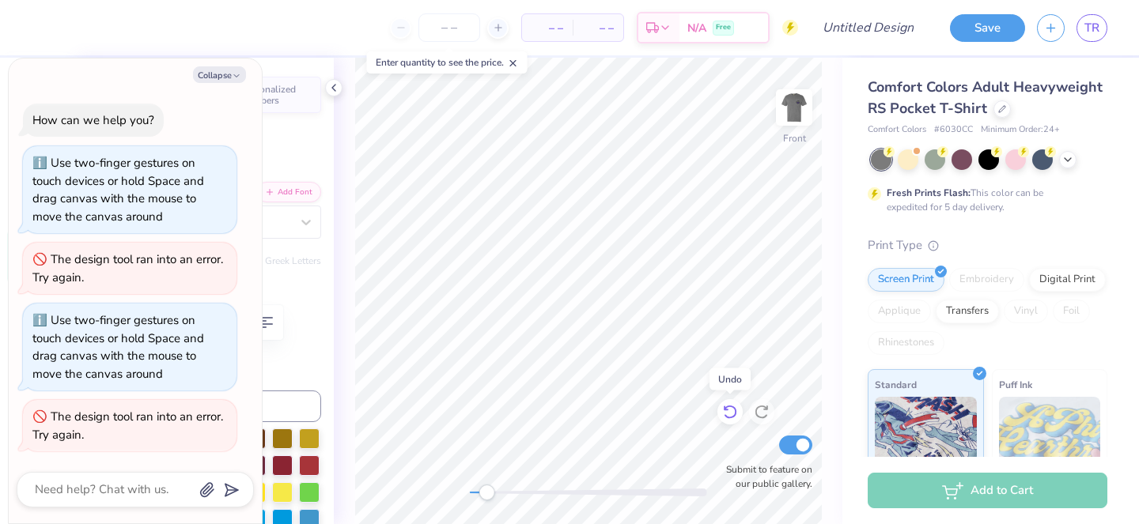
type textarea "nightmare on court"
type textarea "x"
type textarea "nightmare on court st"
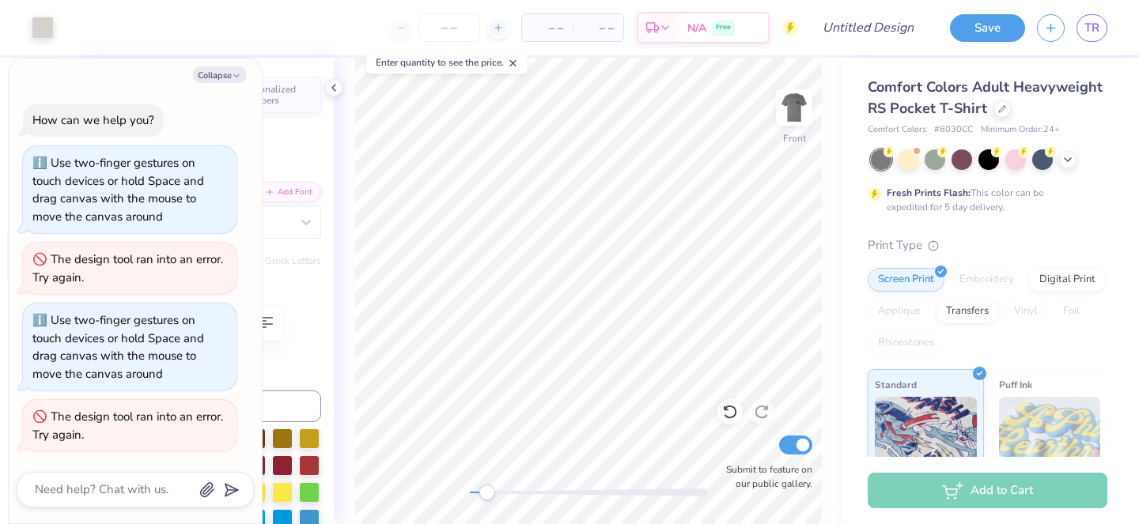
type textarea "x"
type input "8.55"
type textarea "x"
type textarea "night"
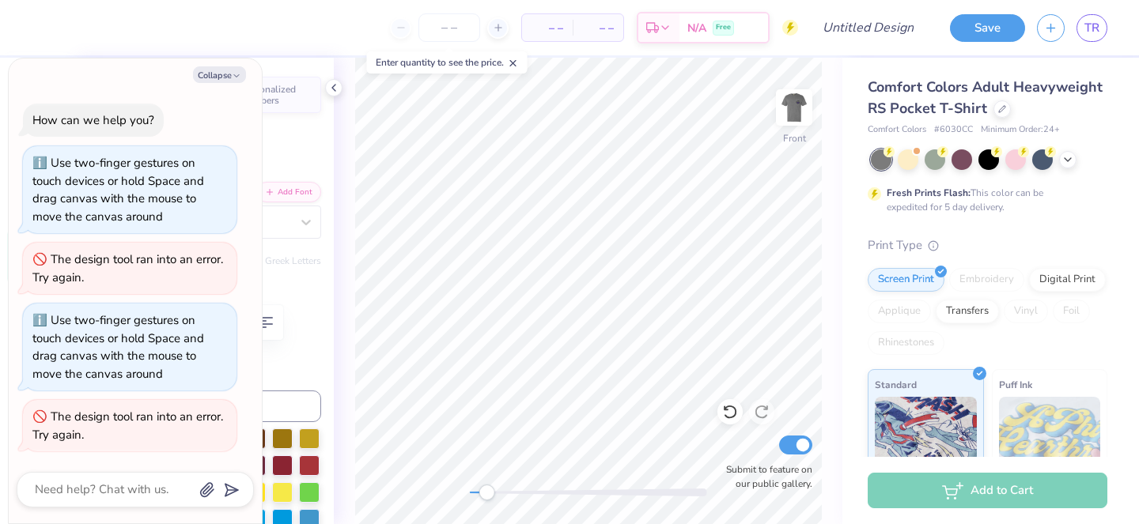
type textarea "x"
type textarea "ni"
type textarea "x"
type textarea "n"
type textarea "x"
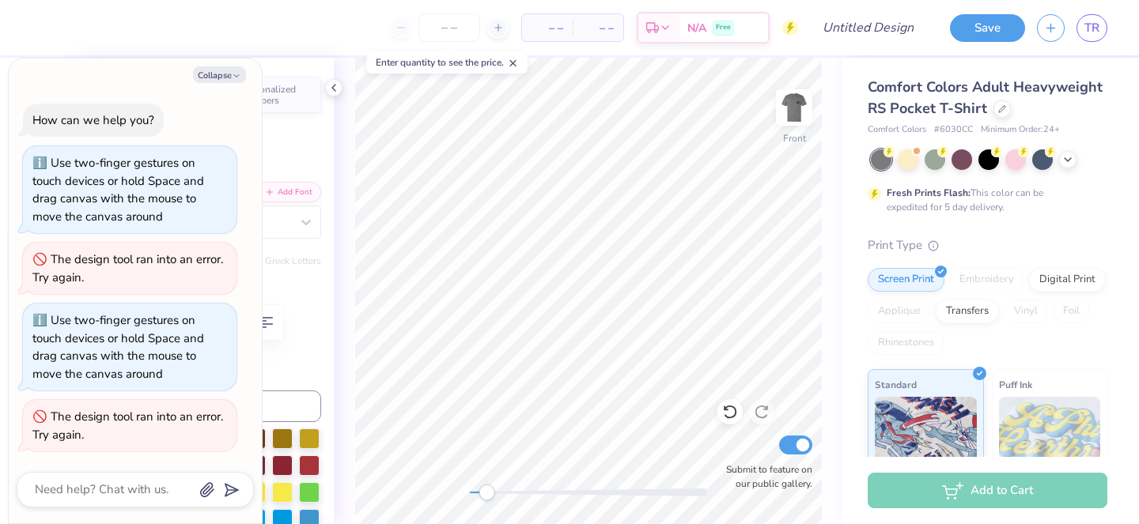
scroll to position [0, 0]
type textarea "do"
type textarea "x"
type textarea "downt"
type textarea "x"
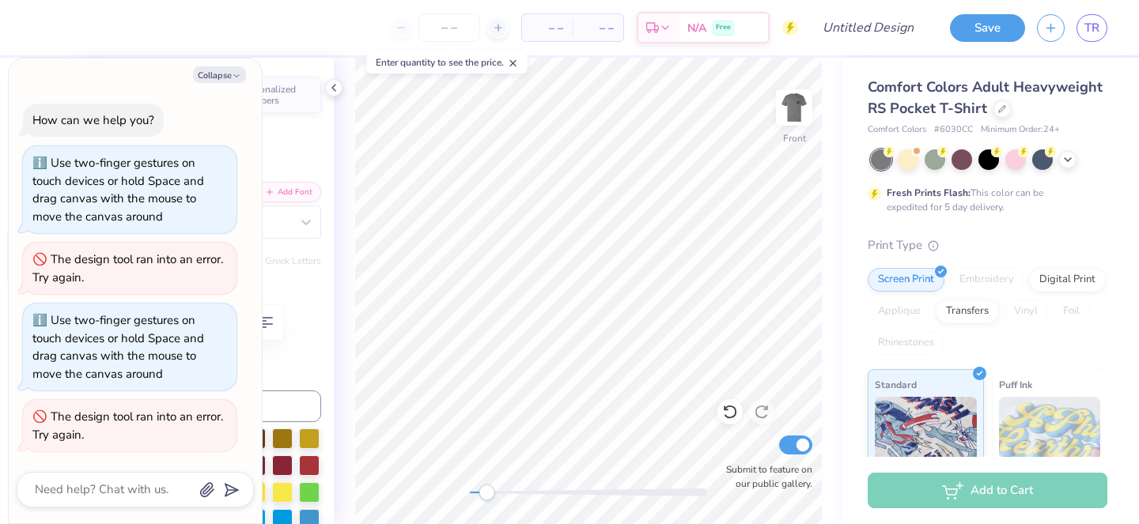
scroll to position [0, 1]
type textarea "downtow"
type textarea "x"
type textarea "downtown"
type textarea "x"
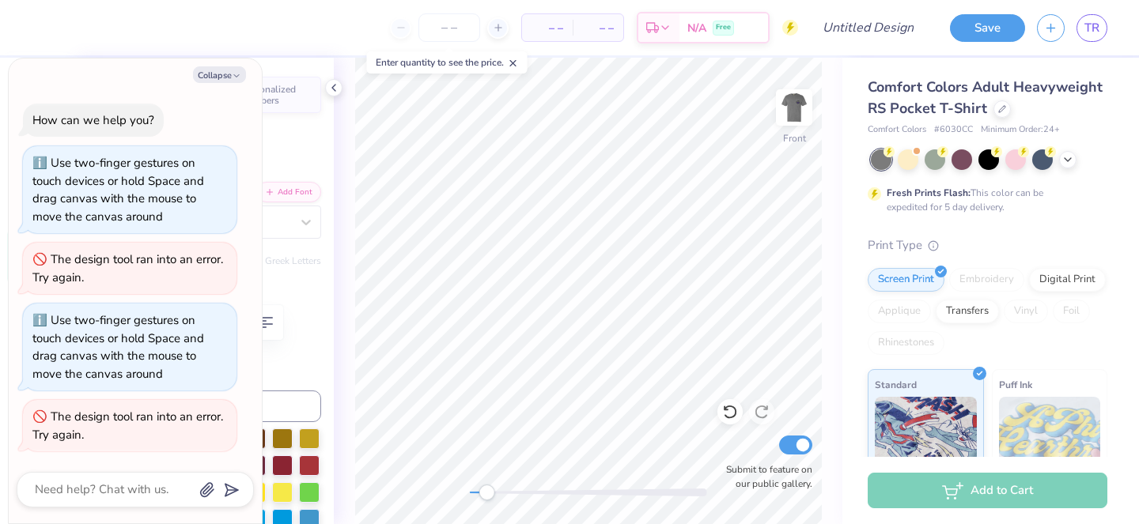
scroll to position [0, 2]
type textarea "downtown flo"
type textarea "x"
type textarea "downtown [GEOGRAPHIC_DATA]"
type textarea "x"
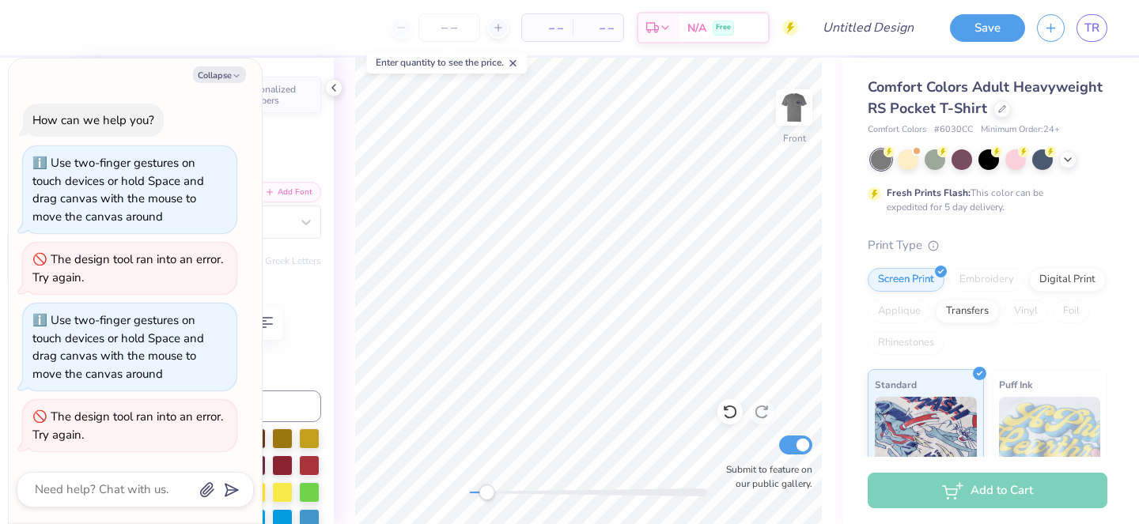
scroll to position [0, 5]
type textarea "downtown [GEOGRAPHIC_DATA],"
type textarea "x"
type textarea "downtown [GEOGRAPHIC_DATA], al"
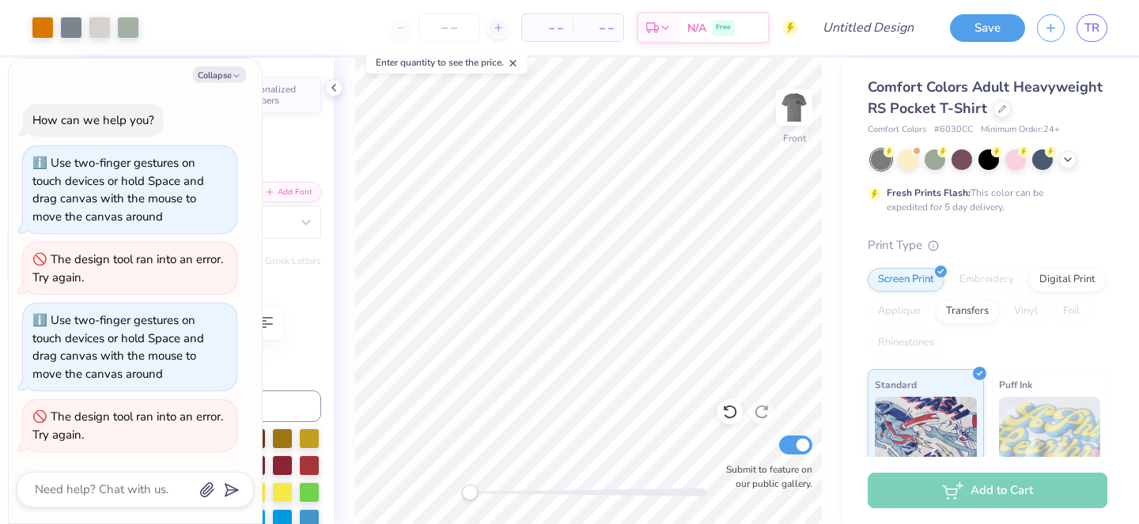
drag, startPoint x: 489, startPoint y: 494, endPoint x: 463, endPoint y: 494, distance: 26.1
click at [463, 494] on div "Accessibility label" at bounding box center [470, 493] width 16 height 16
click at [983, 159] on div at bounding box center [988, 158] width 21 height 21
click at [932, 167] on div at bounding box center [935, 158] width 21 height 21
click at [1068, 159] on polyline at bounding box center [1068, 158] width 6 height 3
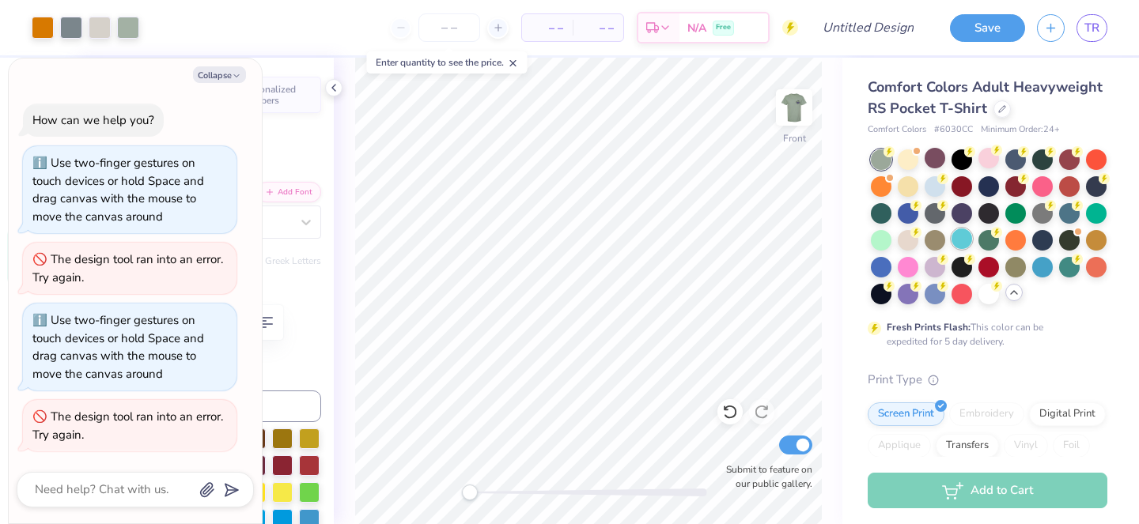
click at [963, 239] on div at bounding box center [961, 239] width 21 height 21
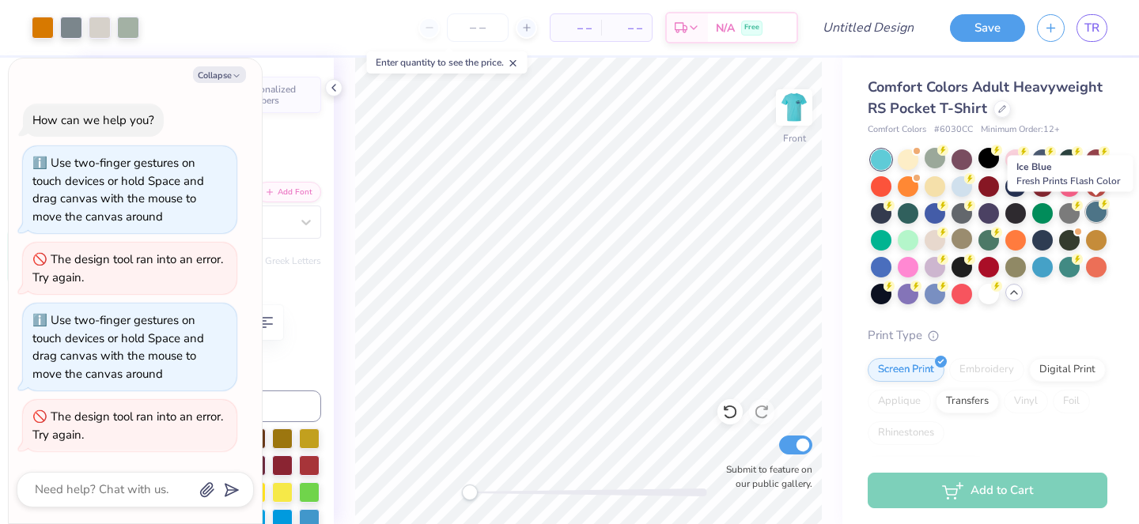
click at [1098, 213] on div at bounding box center [1096, 212] width 21 height 21
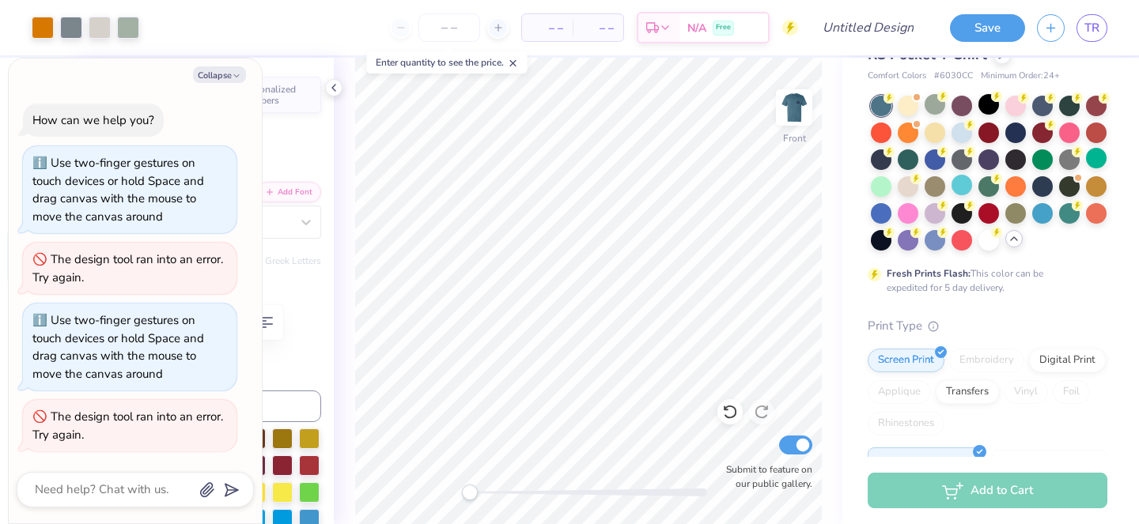
scroll to position [0, 0]
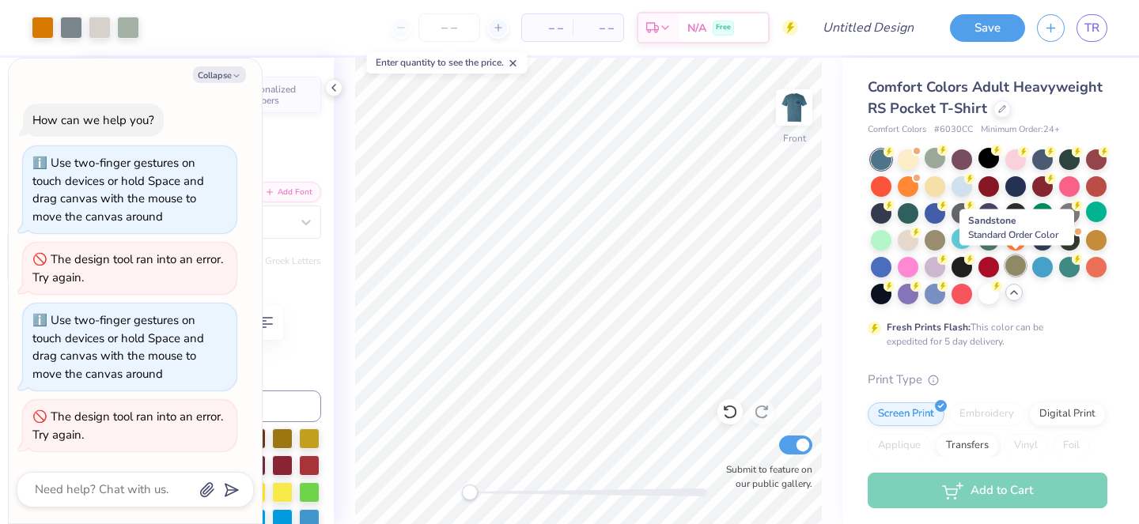
click at [1011, 267] on div at bounding box center [1015, 265] width 21 height 21
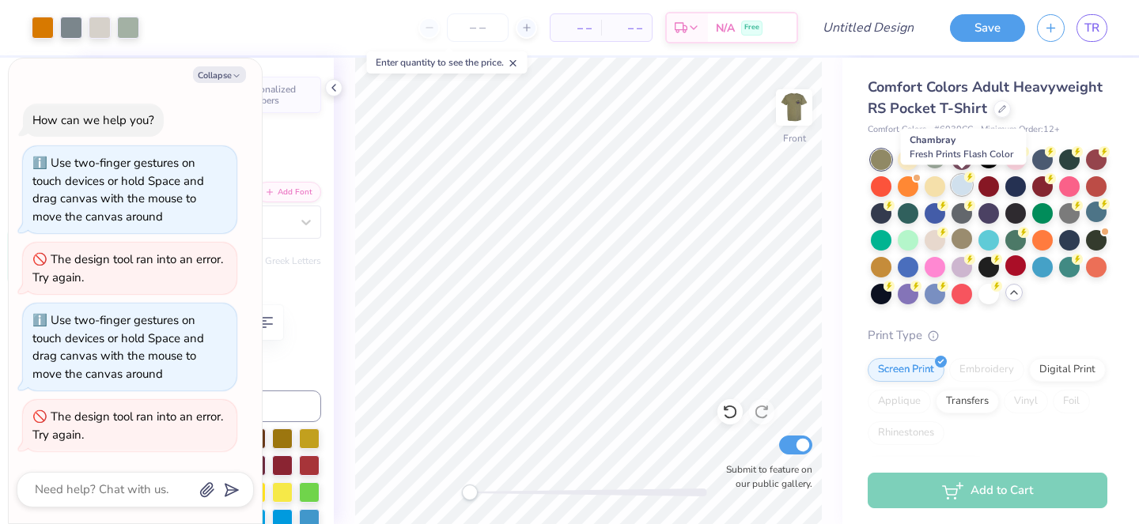
click at [961, 186] on div at bounding box center [961, 185] width 21 height 21
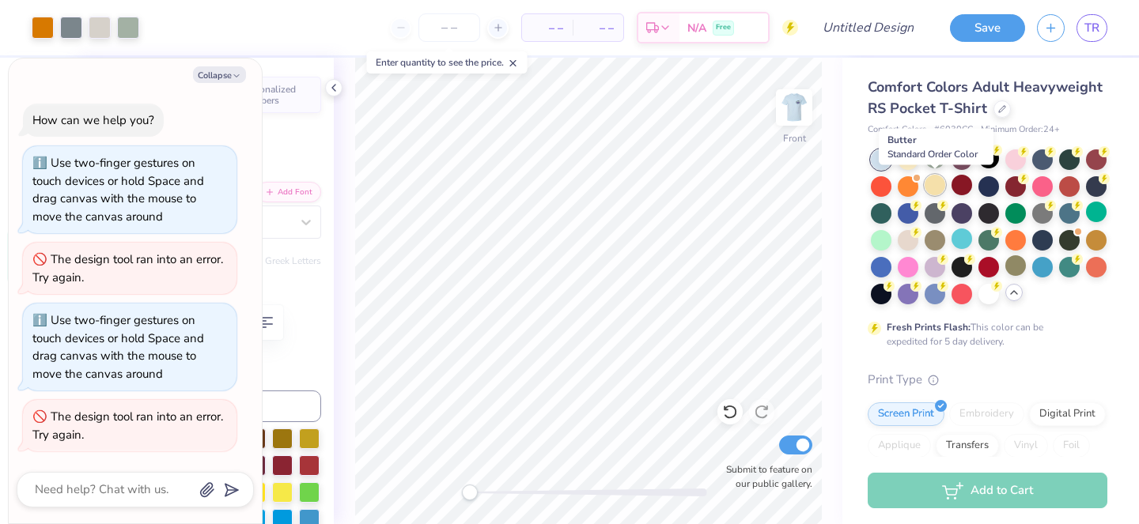
click at [933, 189] on div at bounding box center [935, 185] width 21 height 21
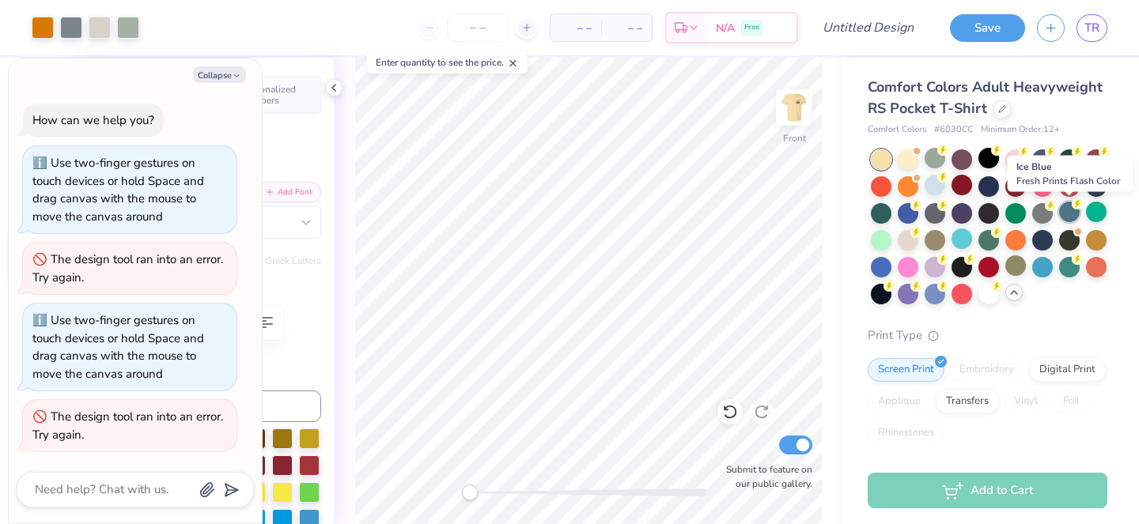
click at [1069, 214] on div at bounding box center [1069, 212] width 21 height 21
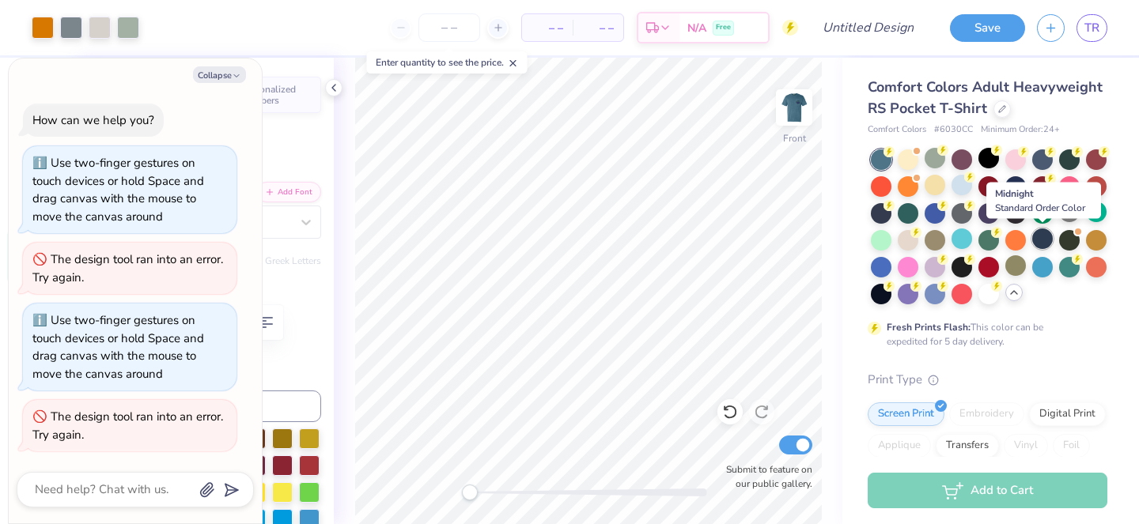
click at [1040, 239] on div at bounding box center [1042, 239] width 21 height 21
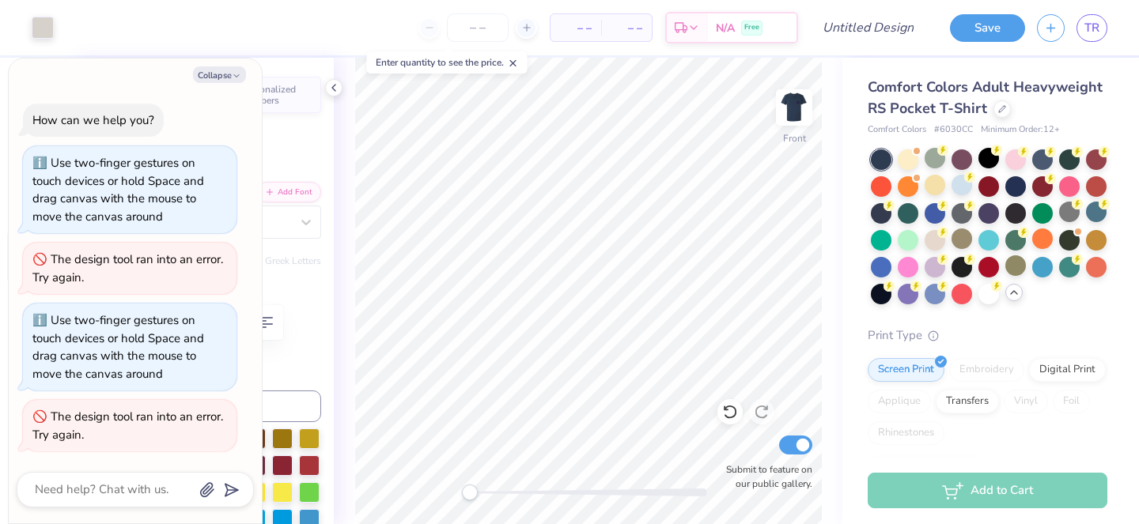
type textarea "x"
type input "12.00"
type input "3.30"
type input "3.00"
type textarea "x"
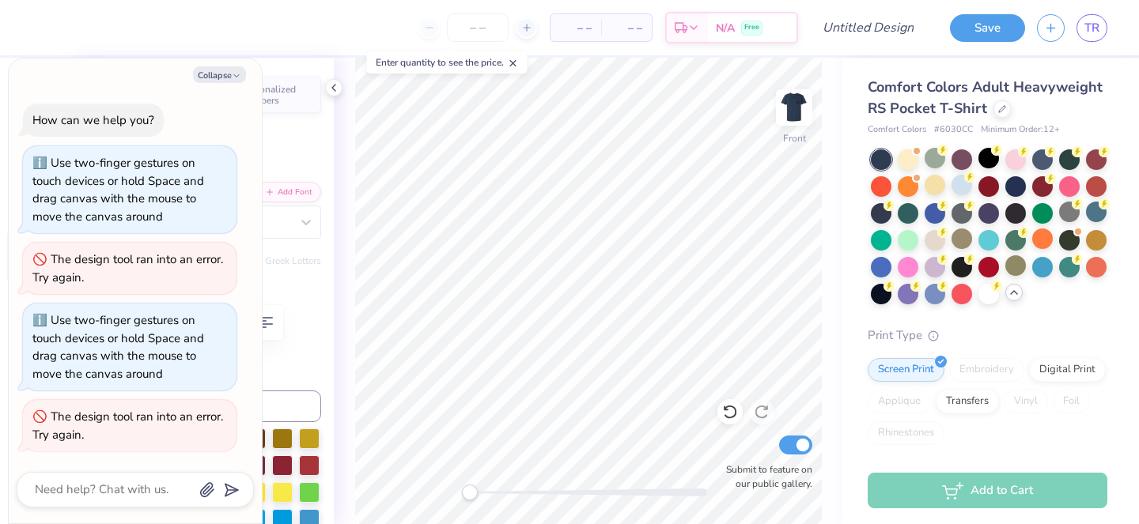
scroll to position [0, 8]
type textarea "H A L L O W E E N 2 0 2"
type textarea "x"
type textarea "H A L L O W E E N 2"
type textarea "x"
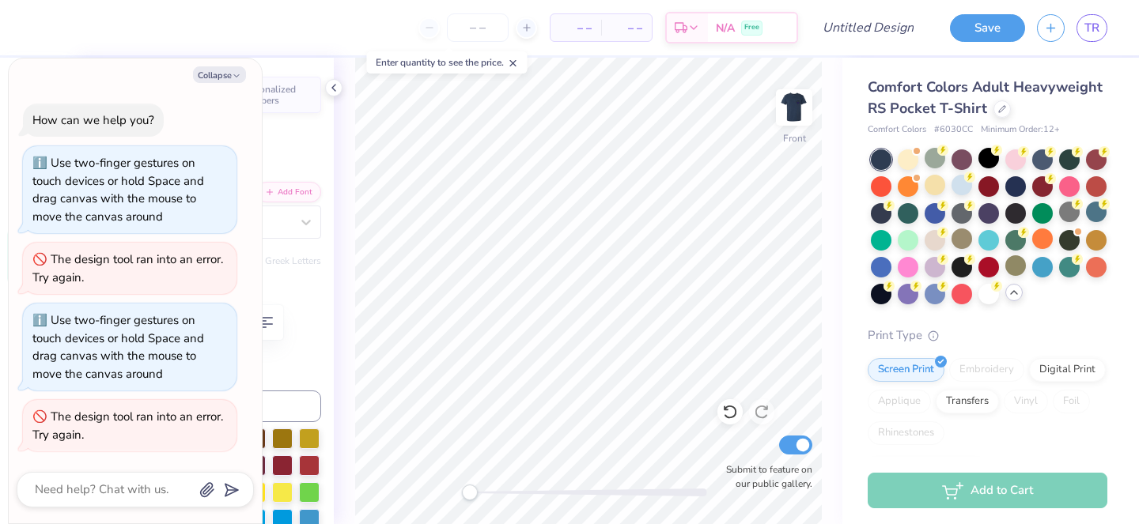
type textarea "H A L L O W E E N"
type textarea "x"
type textarea "H A L L O W E"
type textarea "x"
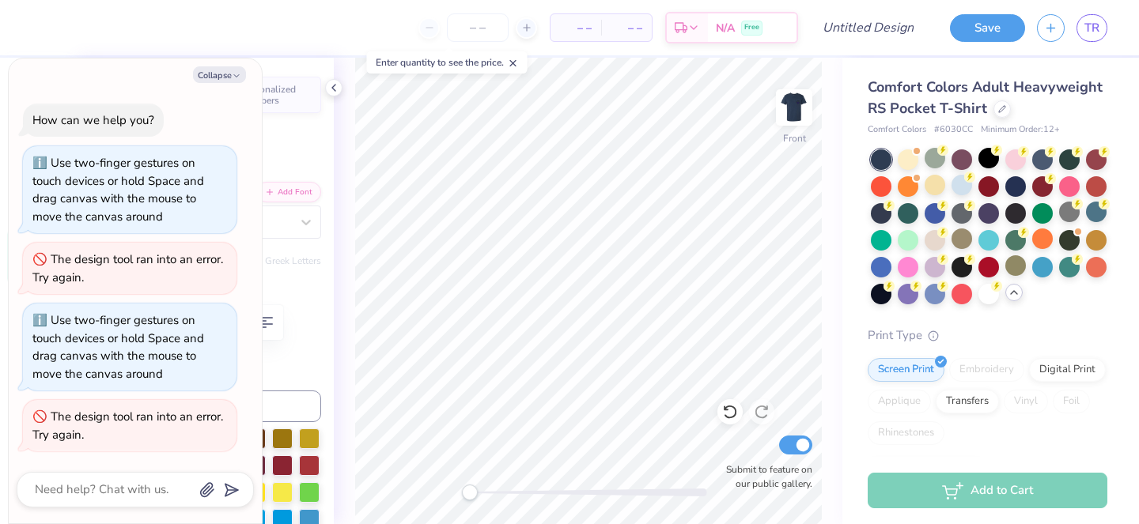
type textarea "H A L L O W E"
type textarea "x"
type textarea "H A L L O W"
type textarea "x"
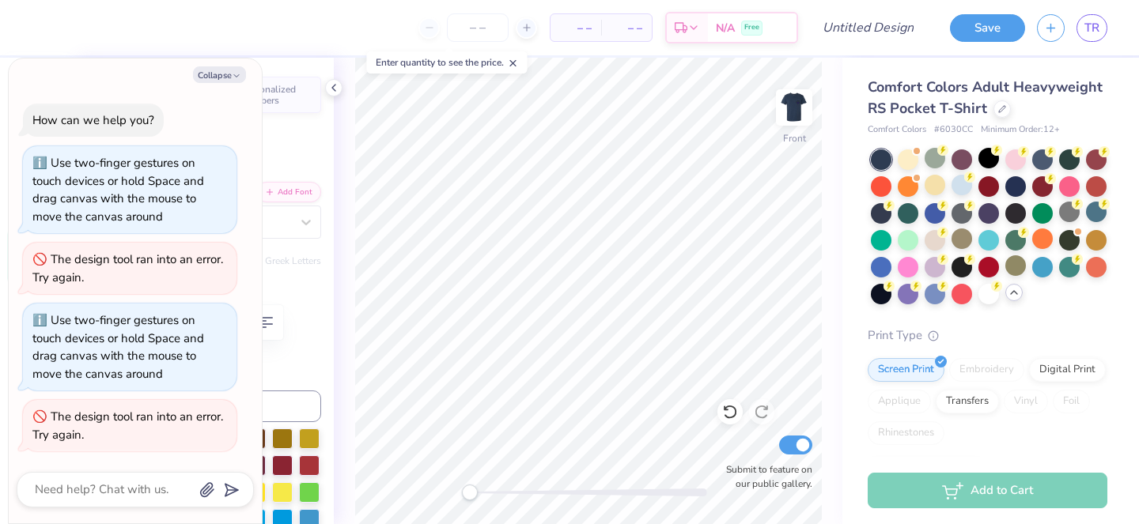
type textarea "H A L L O W"
type textarea "x"
type textarea "H A L L O"
type textarea "x"
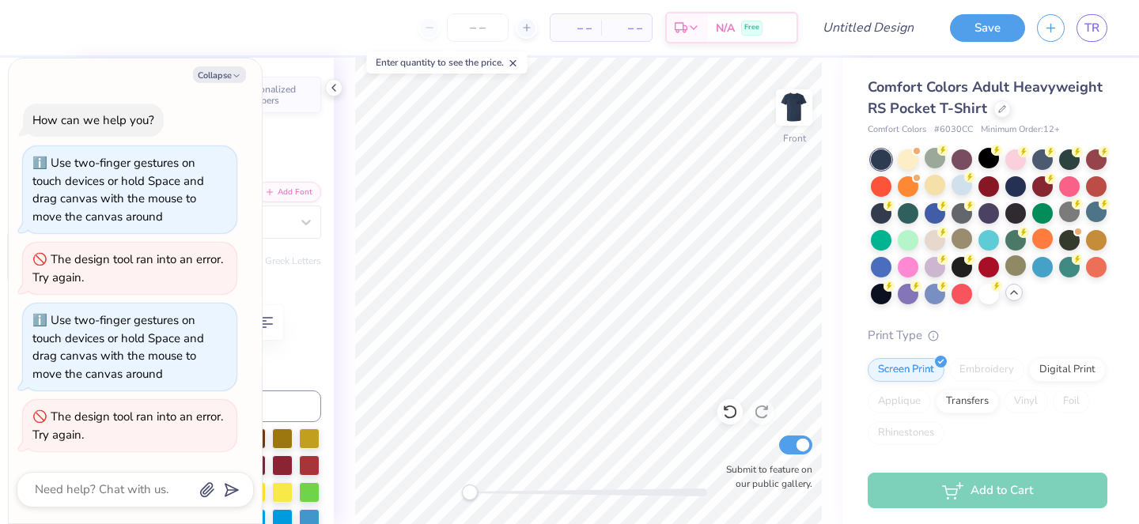
type textarea "H A L L O"
type textarea "x"
type textarea "H A L"
type textarea "x"
type textarea "H A"
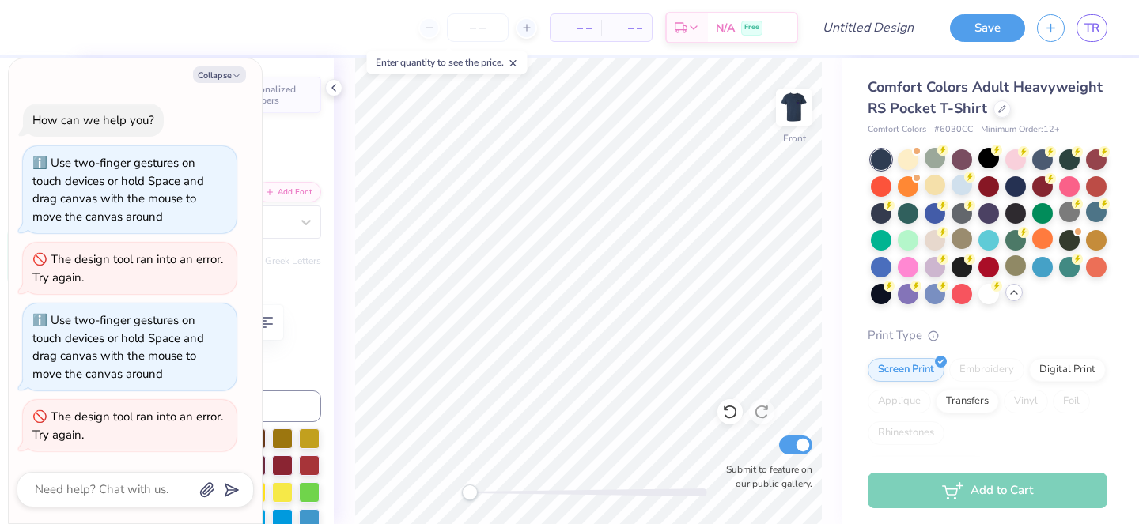
type textarea "x"
type textarea "H"
type textarea "x"
type textarea "H"
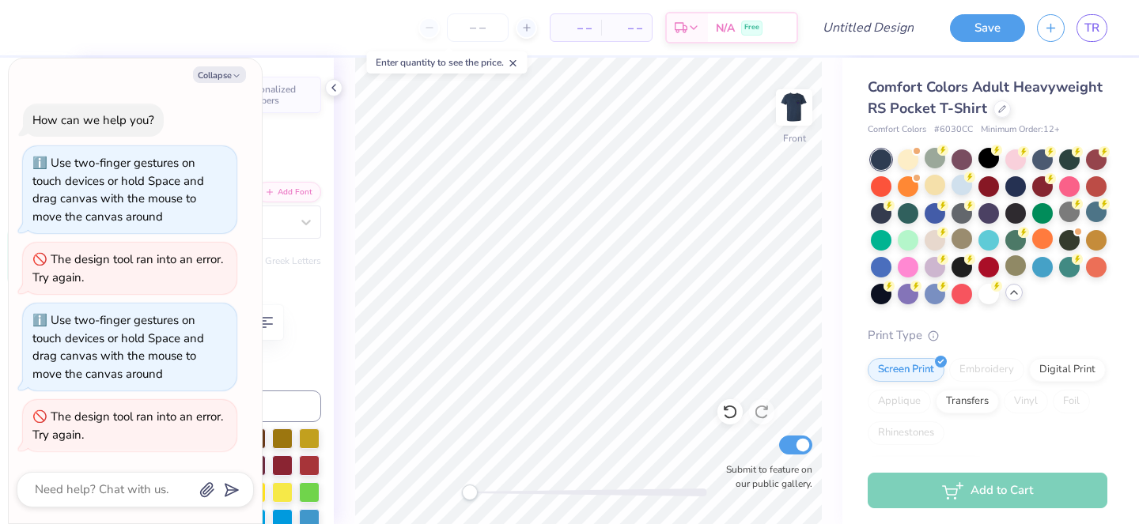
type textarea "x"
type textarea "O"
type textarea "x"
type textarea "ON"
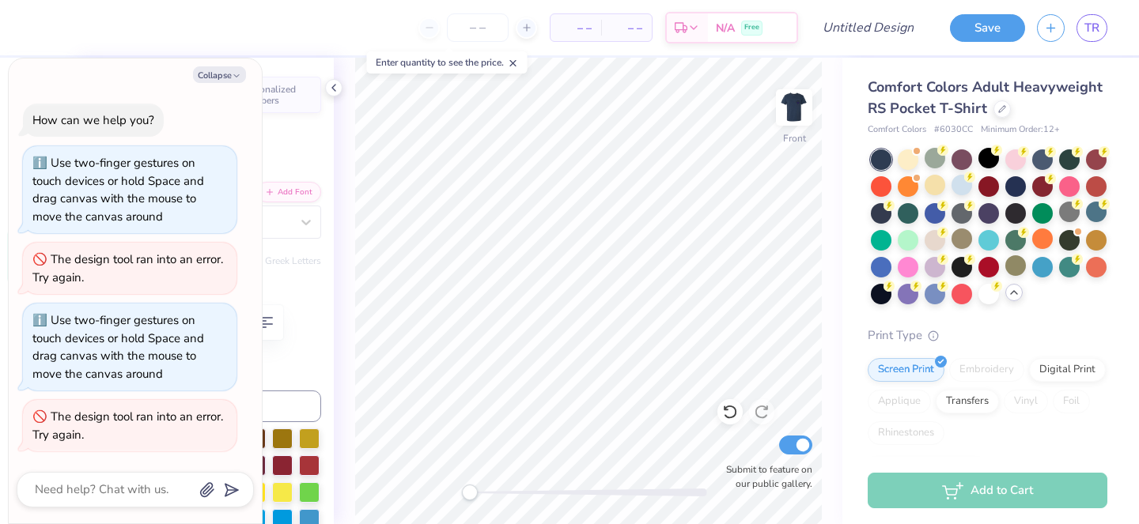
type textarea "x"
type textarea "ON"
type textarea "x"
type textarea "ON TH"
type textarea "x"
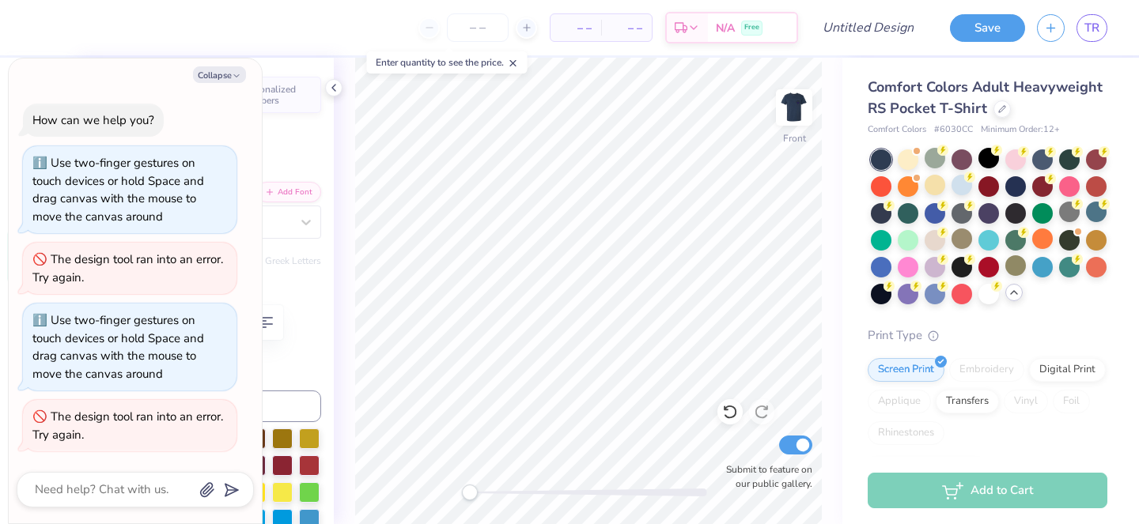
type textarea "ON THE"
type textarea "x"
type textarea "ON THE RO"
type textarea "x"
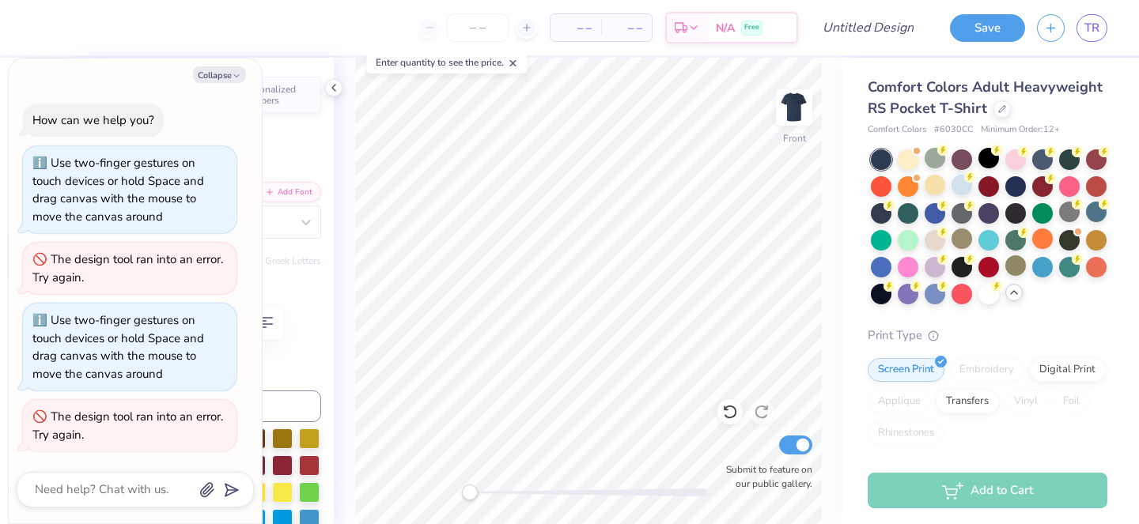
type textarea "ON THE ROCKS"
type textarea "x"
type input "12.02"
type textarea "x"
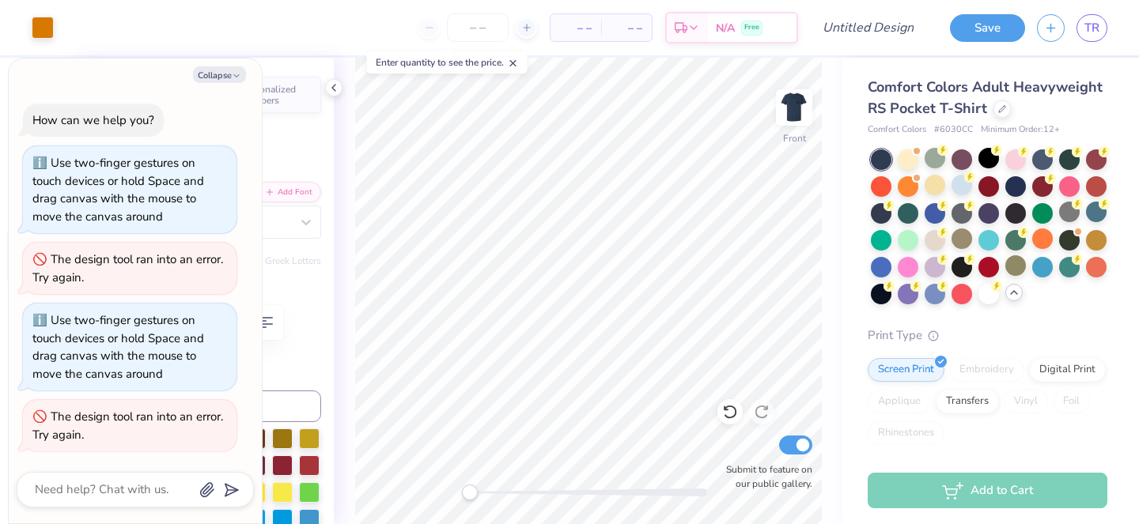
type input "9.69"
type input "1.17"
type input "13.78"
type textarea "x"
type textarea "ON THE ROC"
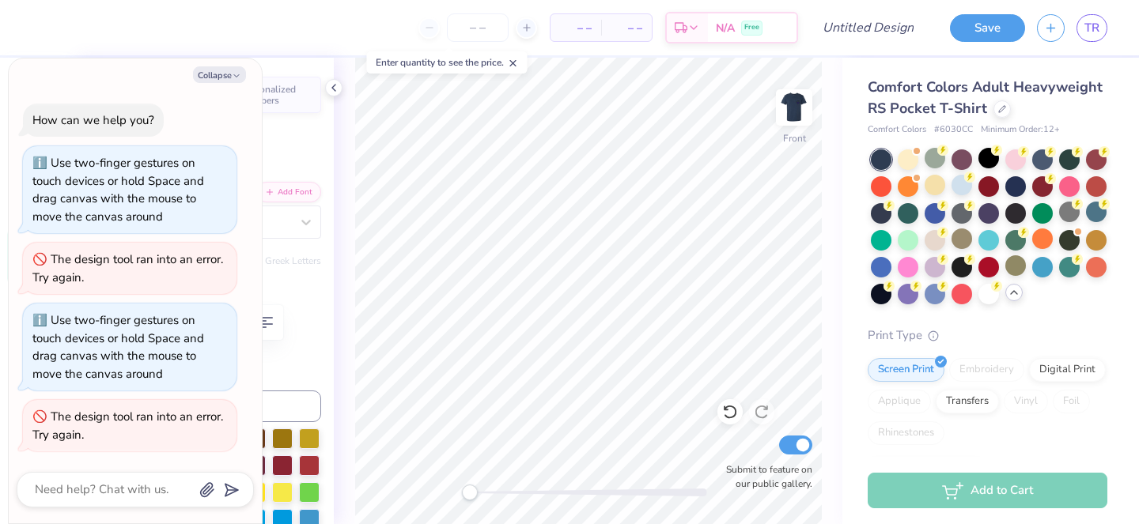
type textarea "x"
type textarea "ON THE"
type textarea "x"
type textarea "ON TH"
type textarea "x"
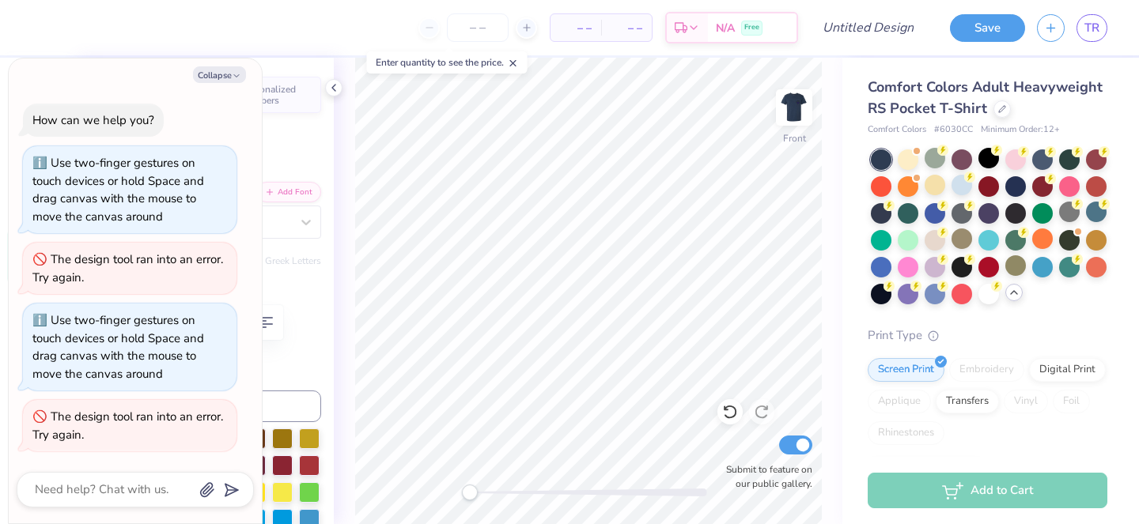
type textarea "ON T"
type textarea "x"
type textarea "ON"
type textarea "x"
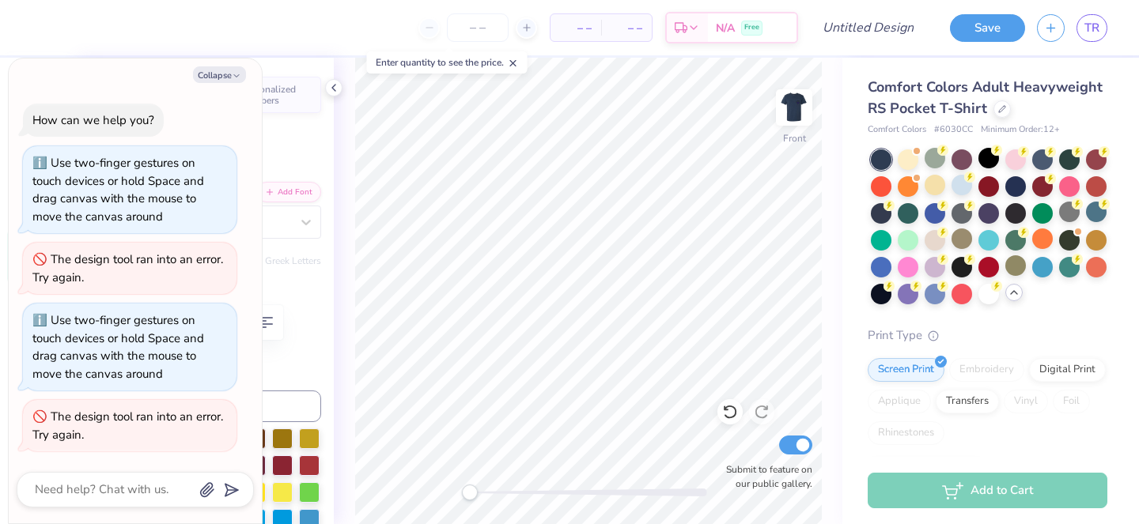
type textarea "ON"
type textarea "x"
type textarea "O"
type textarea "x"
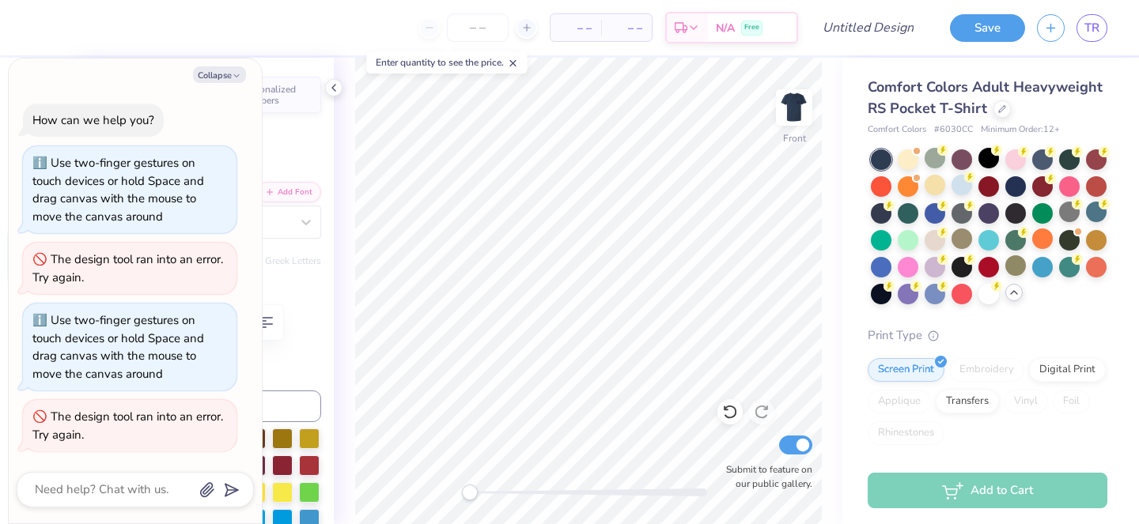
type textarea "HA"
type textarea "x"
type textarea "HALLOW"
type textarea "x"
type textarea "[DATE]"
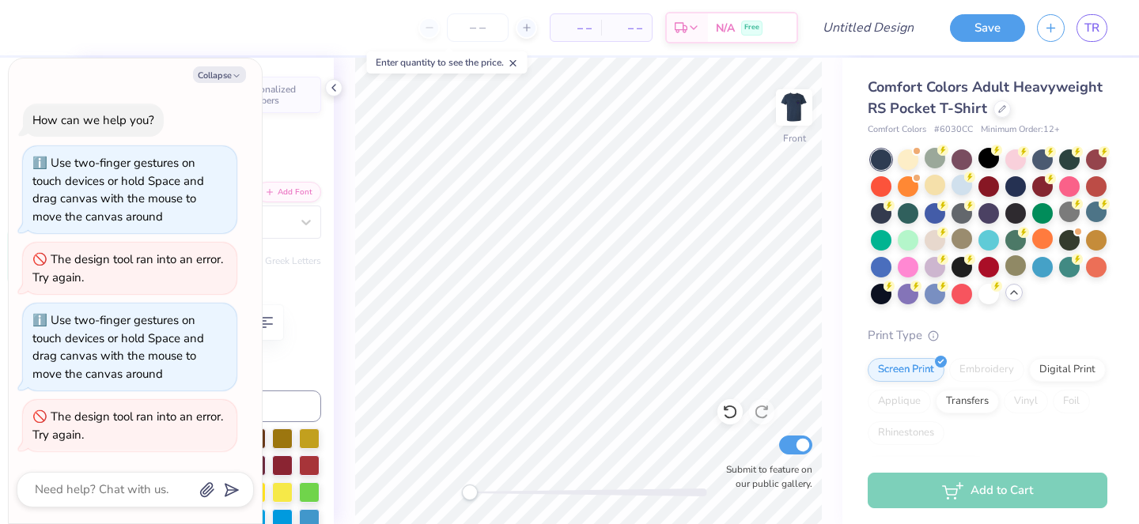
type textarea "x"
type textarea "[DATE]"
type textarea "x"
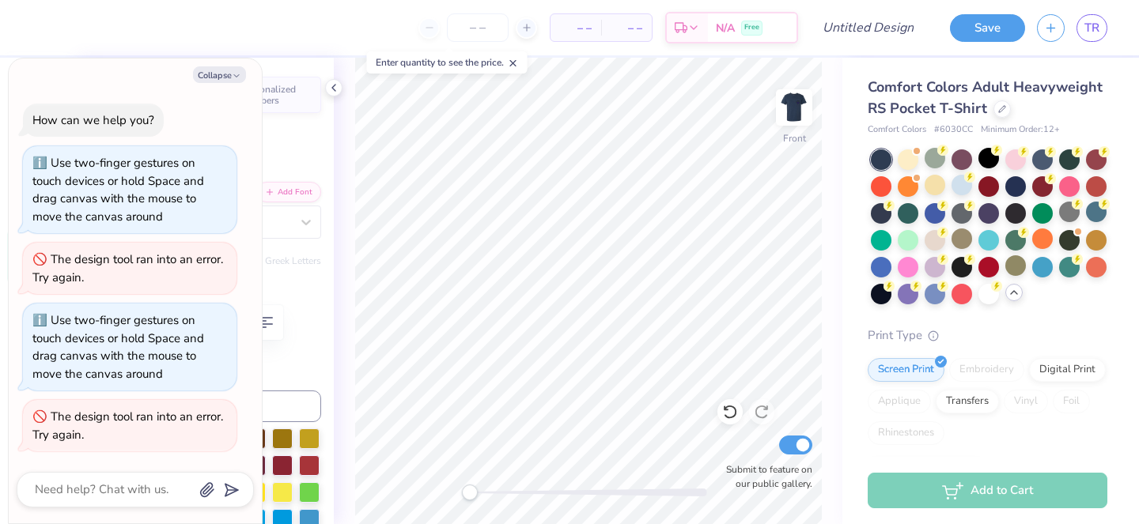
type textarea "[DATE] 20"
type textarea "x"
type textarea "[DATE]"
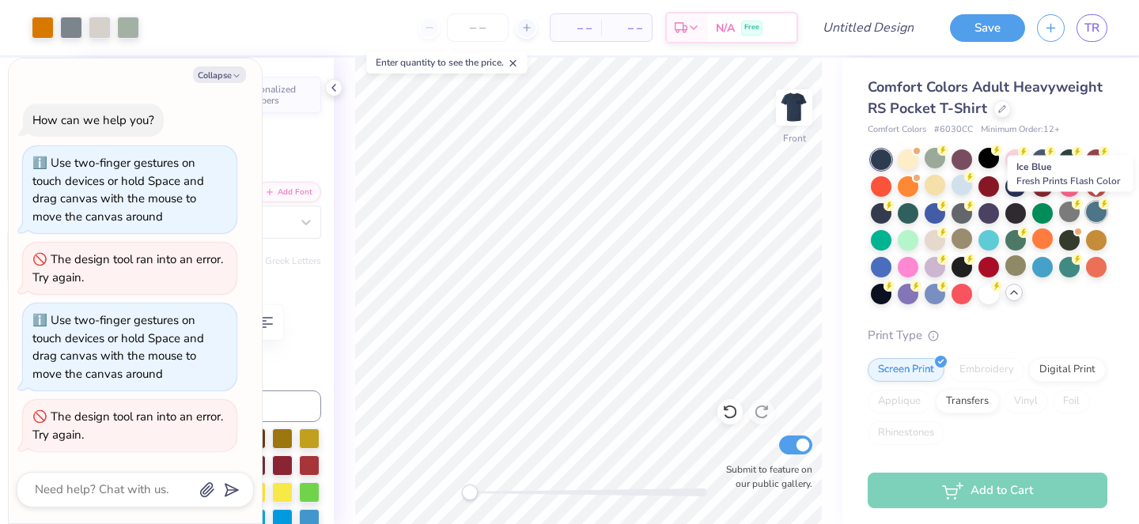
click at [1099, 214] on div at bounding box center [1096, 212] width 21 height 21
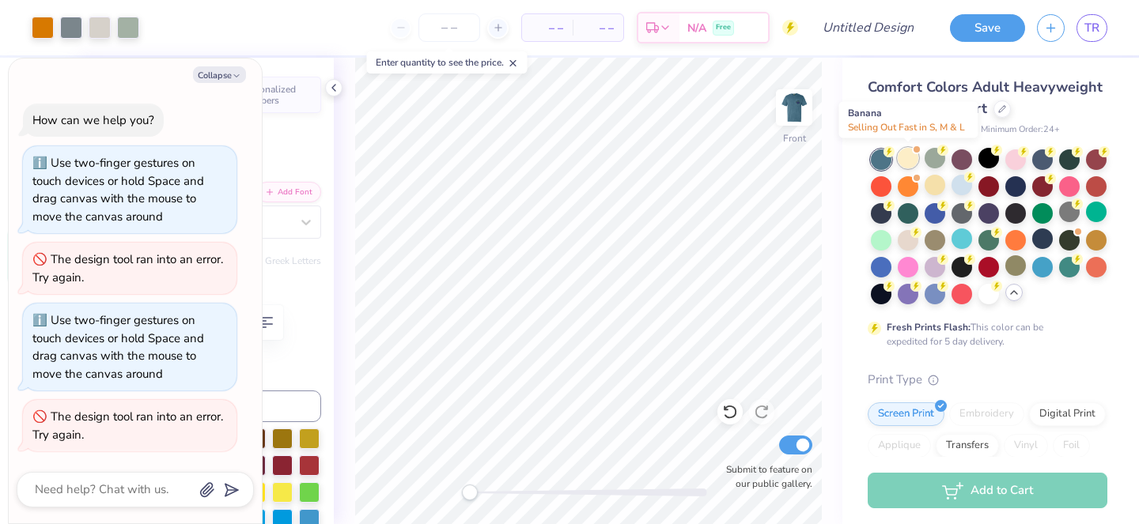
click at [905, 161] on div at bounding box center [908, 158] width 21 height 21
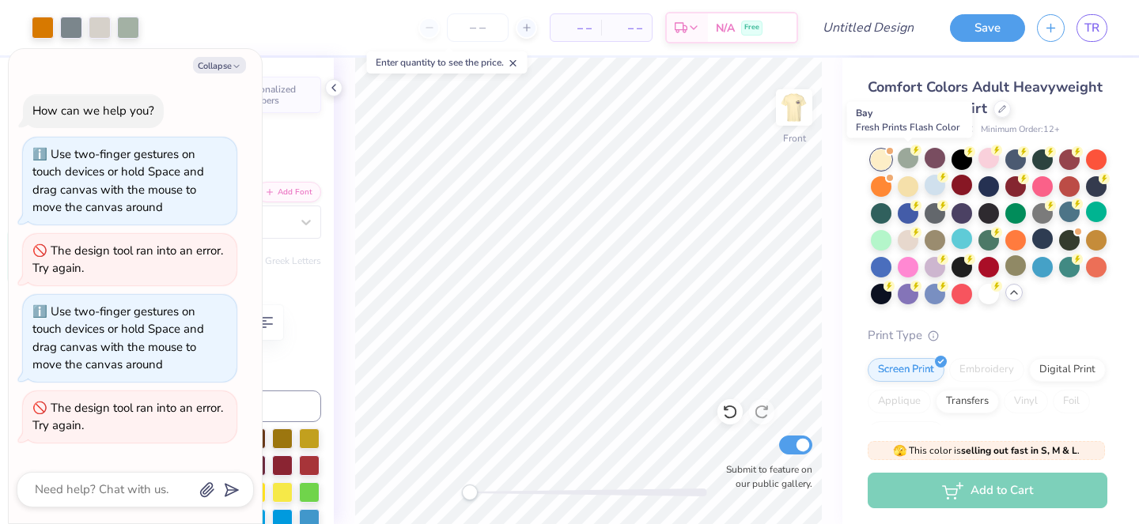
scroll to position [402, 0]
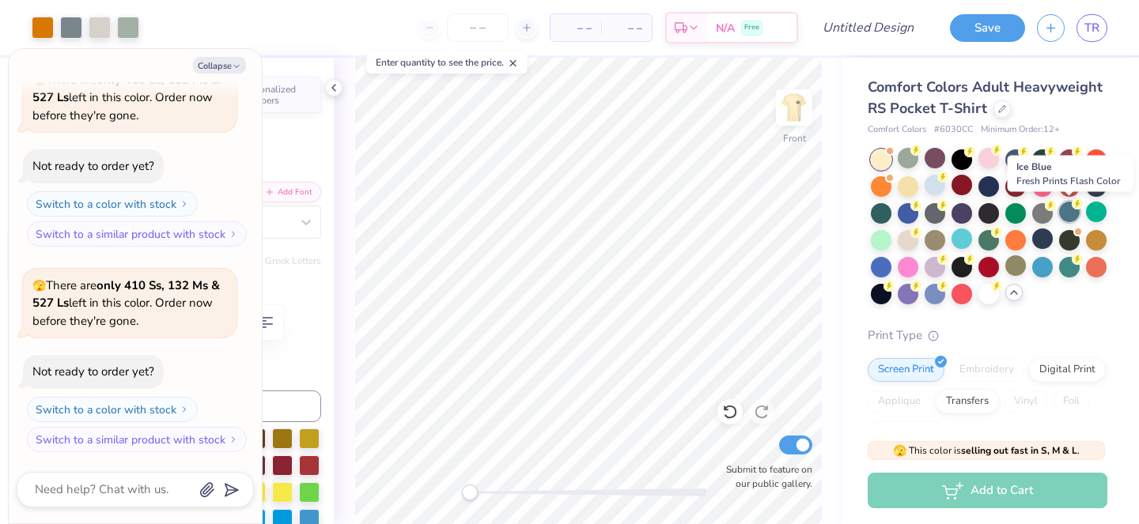
click at [1069, 210] on div at bounding box center [1069, 212] width 21 height 21
type textarea "x"
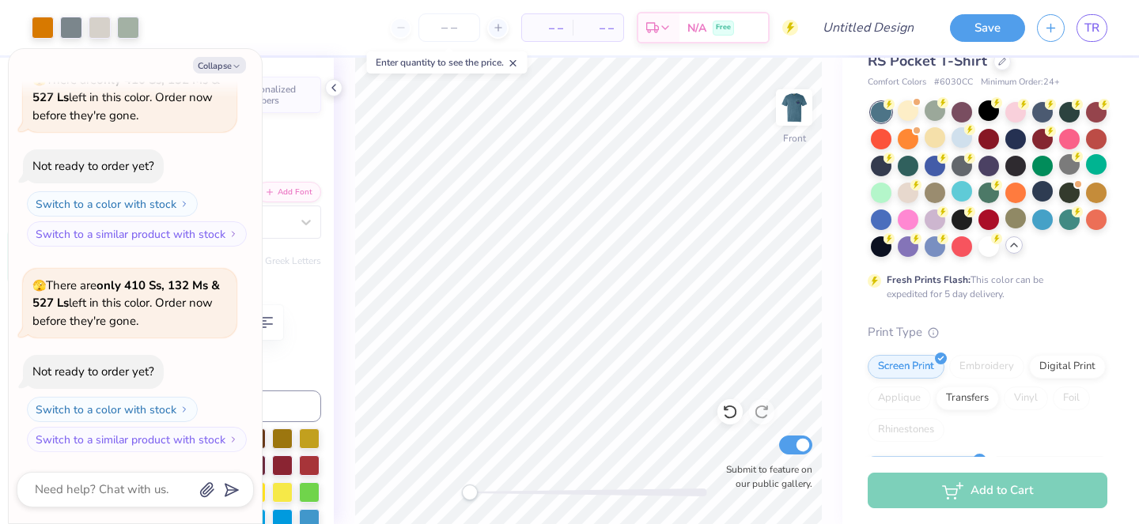
scroll to position [0, 0]
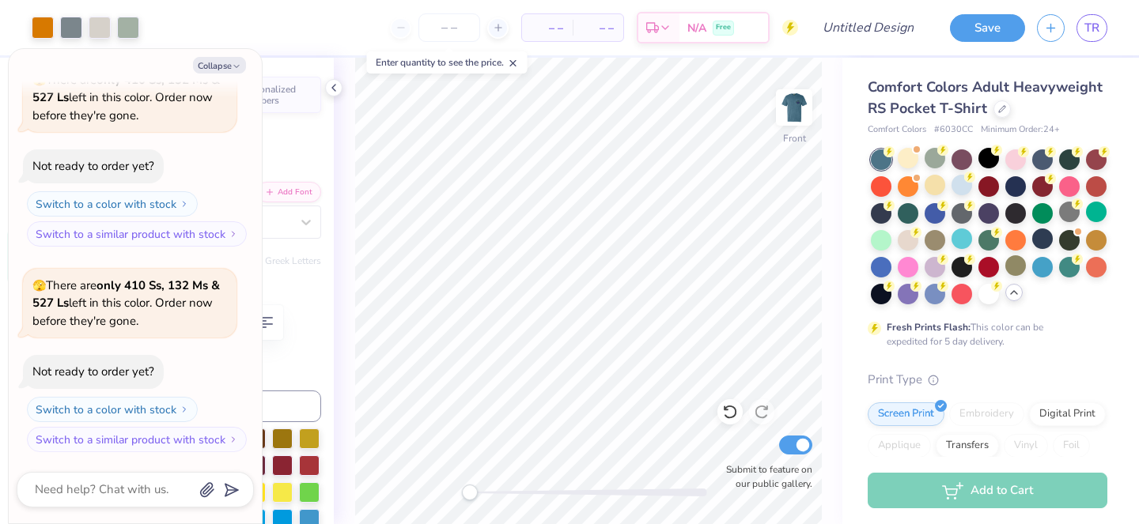
click at [1035, 129] on span "Minimum Order: 24 +" at bounding box center [1020, 129] width 79 height 13
click at [494, 24] on icon at bounding box center [498, 27] width 11 height 11
type input "12"
type textarea "x"
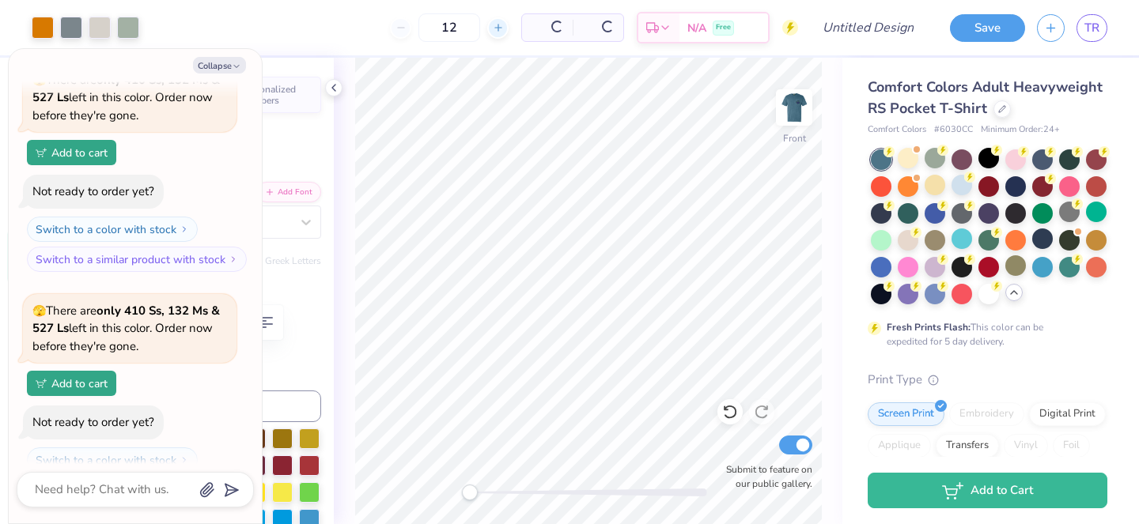
click at [494, 24] on icon at bounding box center [498, 27] width 11 height 11
type input "13"
type textarea "x"
click at [457, 33] on div at bounding box center [446, 27] width 21 height 21
type input "14"
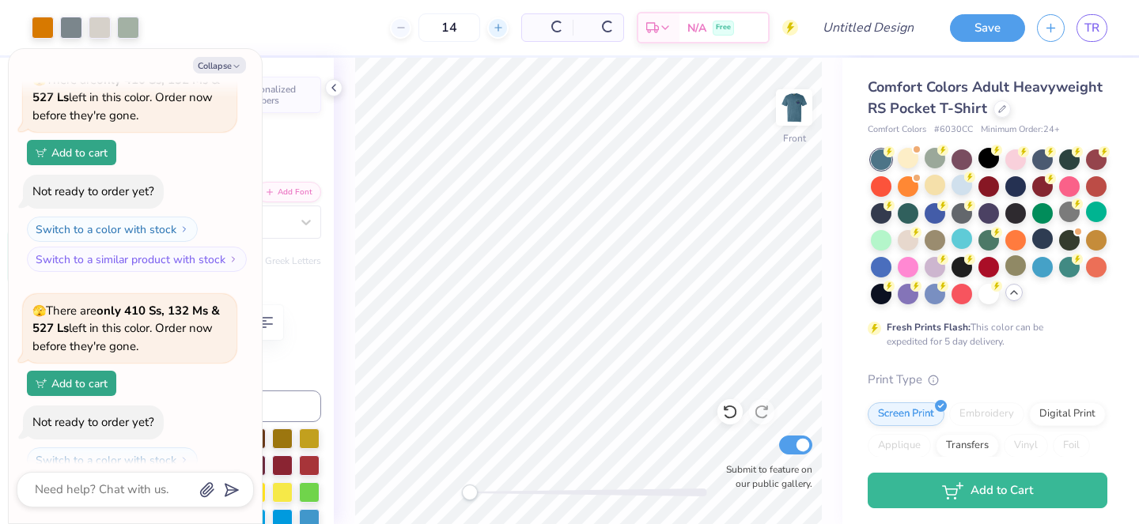
type textarea "x"
click at [457, 33] on div at bounding box center [446, 27] width 21 height 21
type input "15"
type textarea "x"
click at [429, 29] on input "15" at bounding box center [398, 27] width 62 height 28
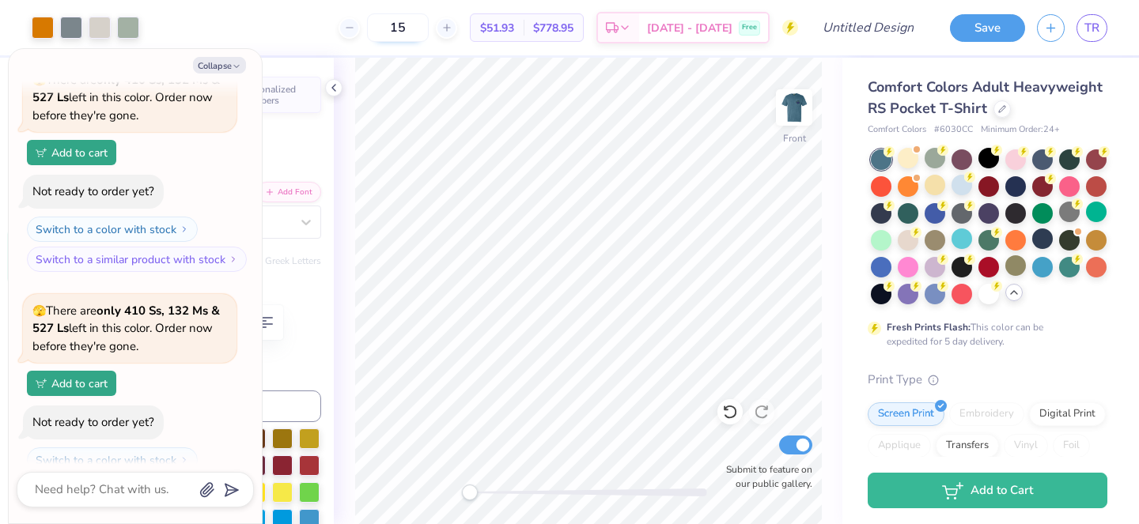
type input "1"
type textarea "x"
type input "100"
type textarea "x"
type input "1"
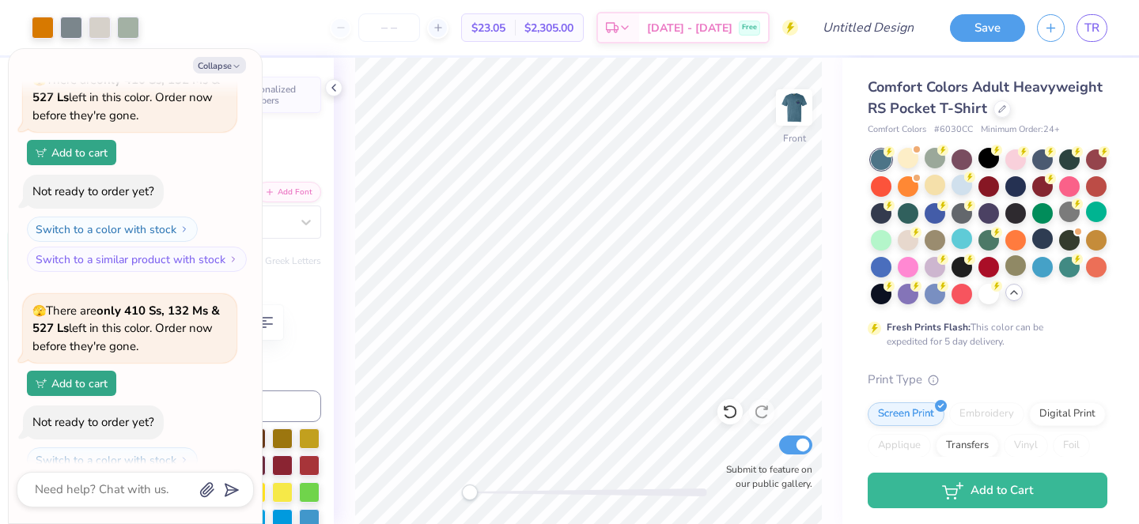
type textarea "x"
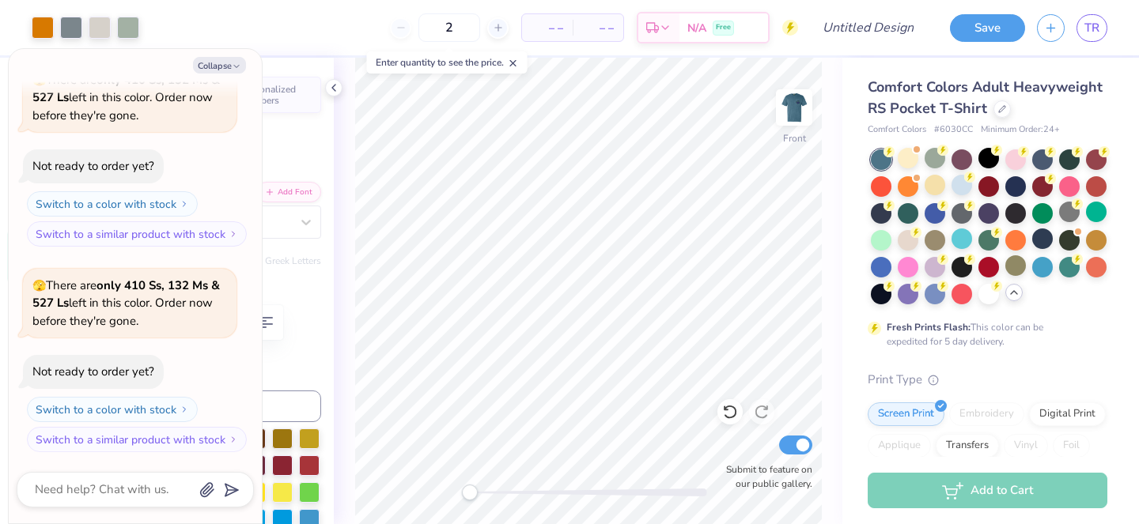
type input "20"
type textarea "x"
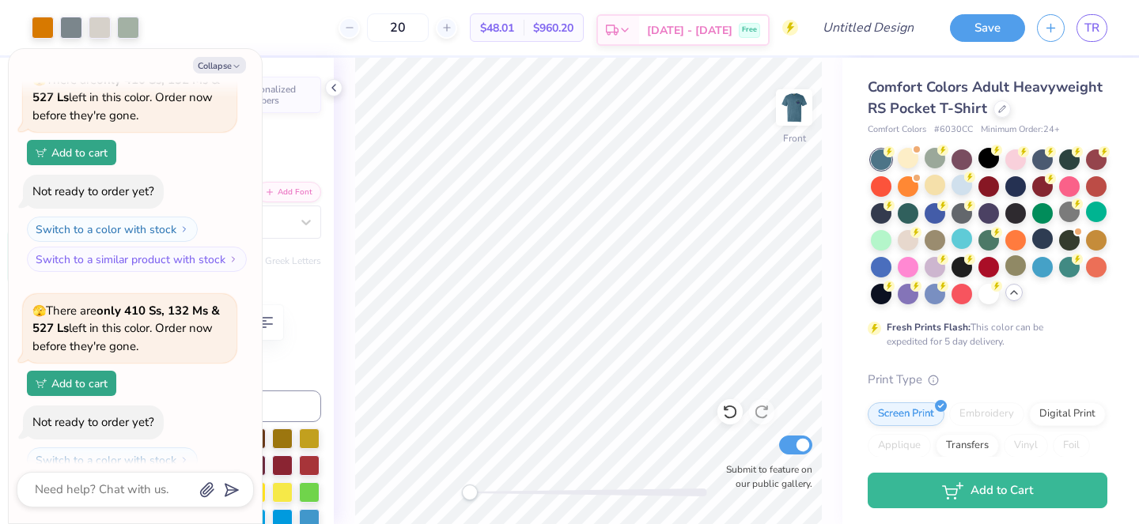
type input "2"
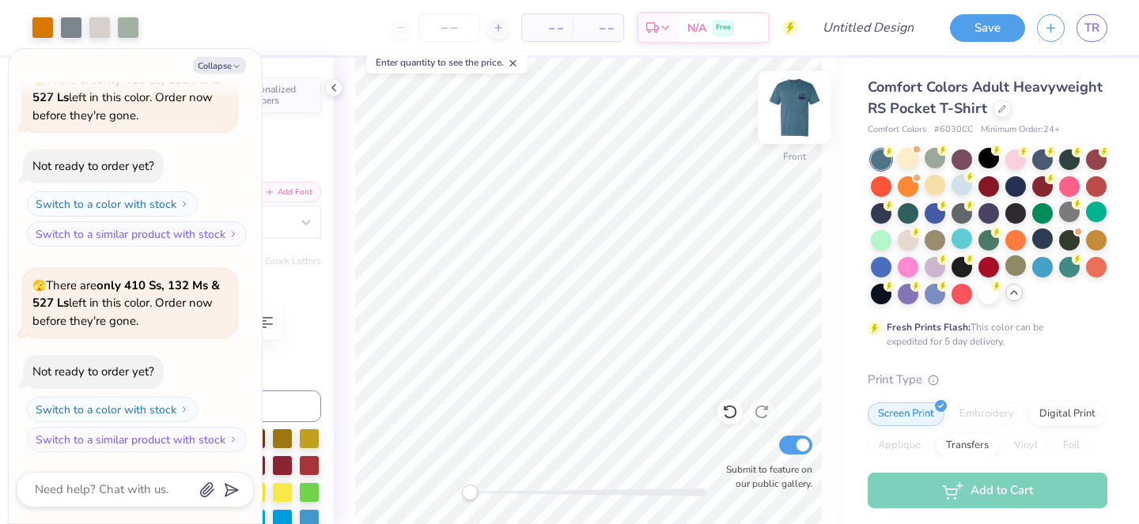
click at [786, 108] on img at bounding box center [793, 107] width 63 height 63
click at [461, 26] on input "number" at bounding box center [449, 27] width 62 height 28
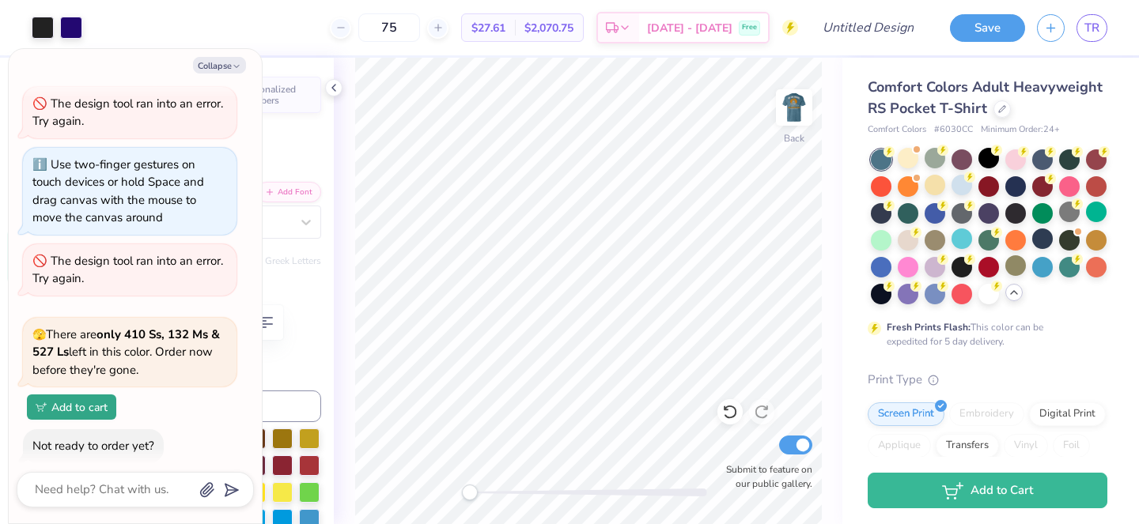
scroll to position [145, 0]
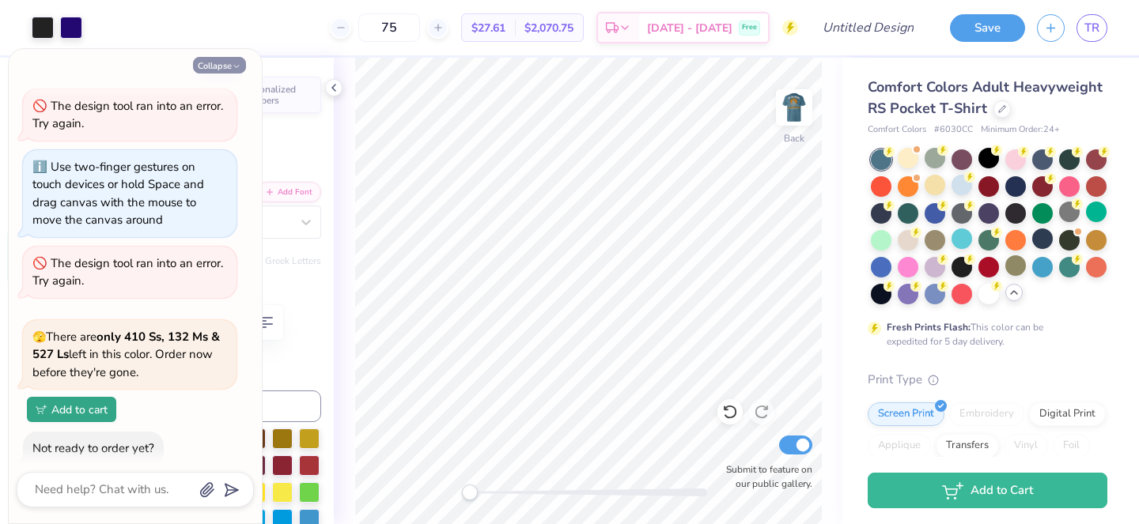
click at [224, 63] on button "Collapse" at bounding box center [219, 65] width 53 height 17
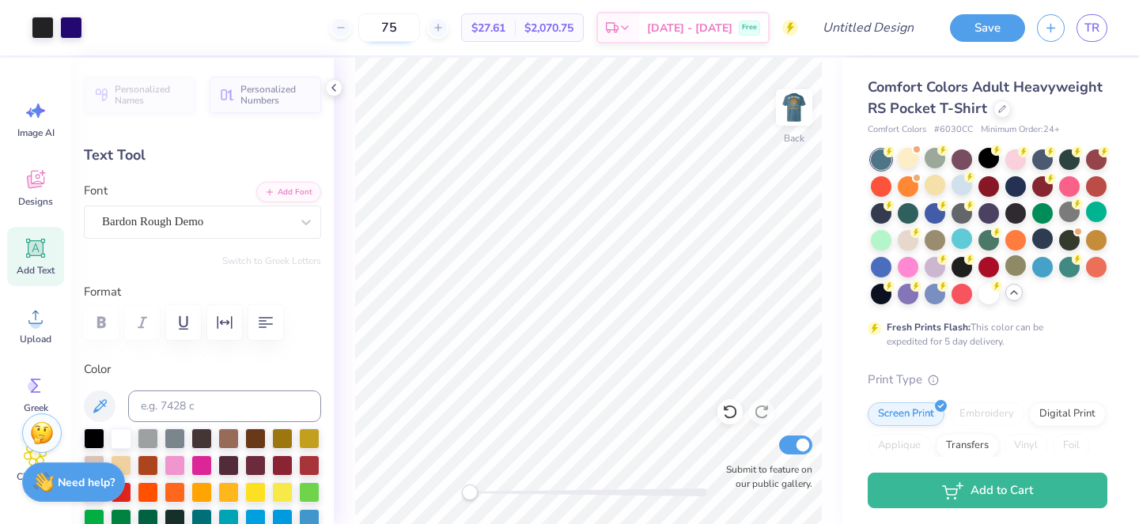
click at [420, 25] on input "75" at bounding box center [389, 27] width 62 height 28
click at [799, 115] on img at bounding box center [793, 107] width 63 height 63
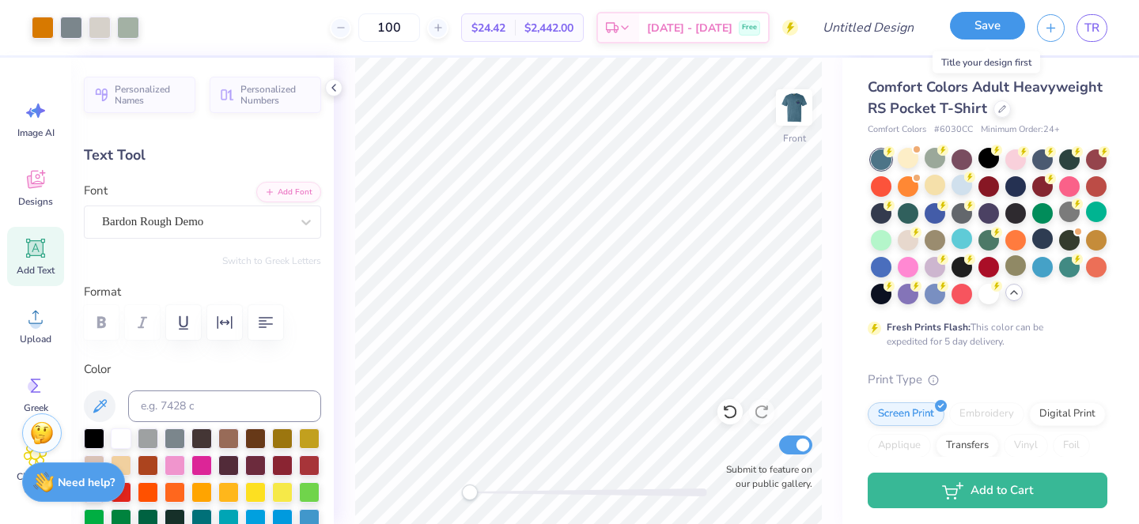
click at [976, 28] on button "Save" at bounding box center [987, 26] width 75 height 28
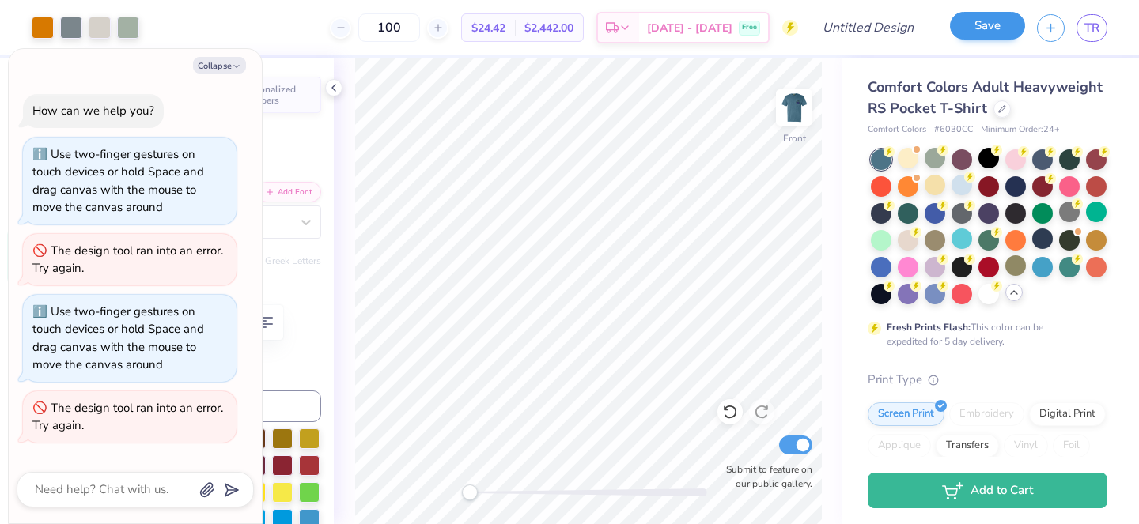
scroll to position [496, 0]
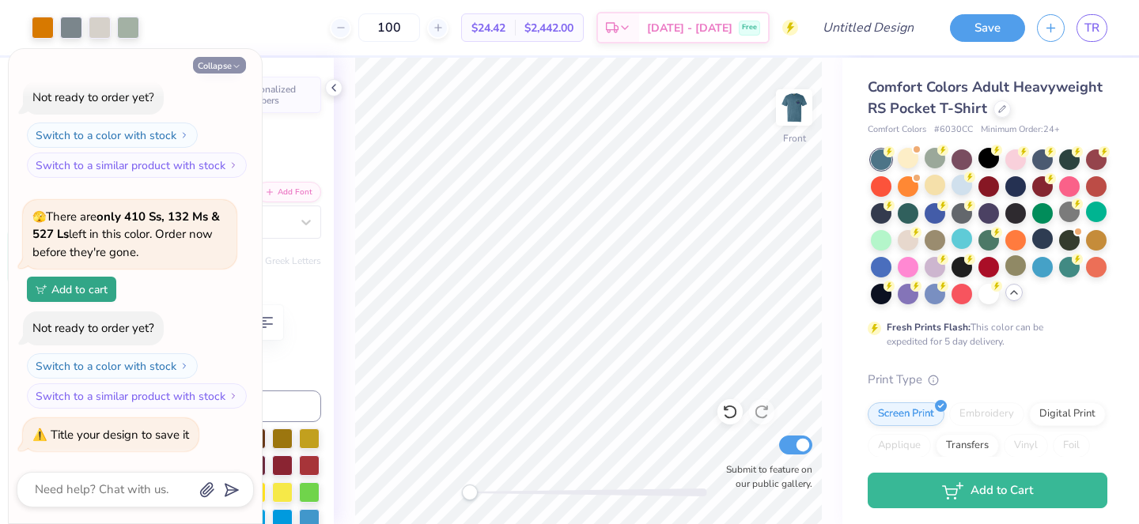
click at [230, 66] on button "Collapse" at bounding box center [219, 65] width 53 height 17
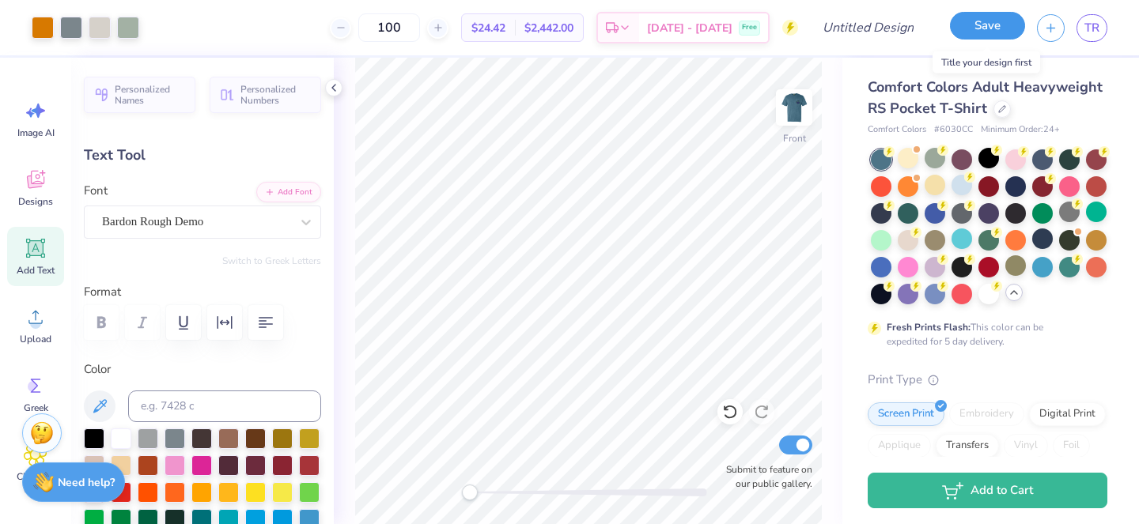
click at [974, 32] on button "Save" at bounding box center [987, 26] width 75 height 28
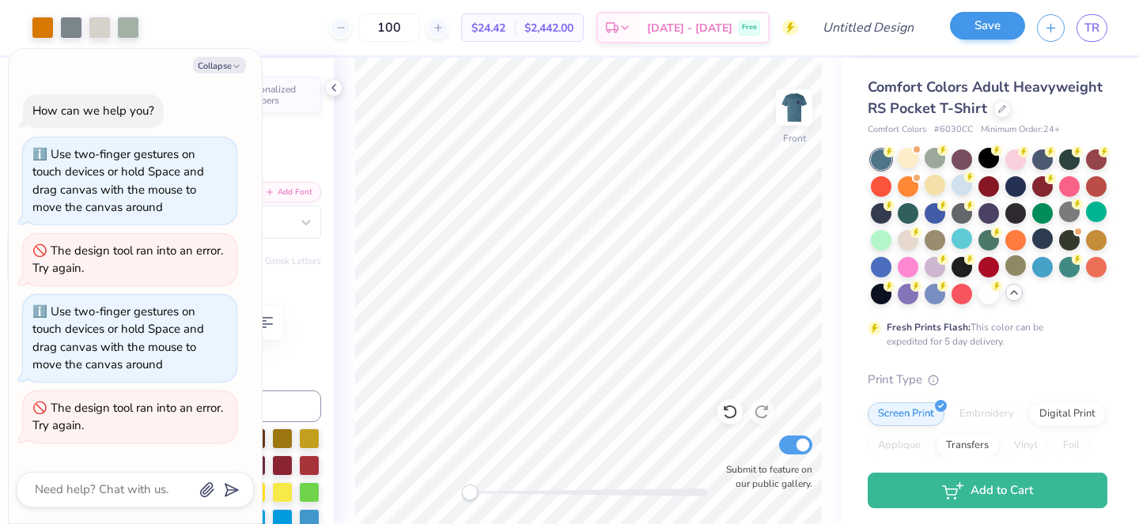
scroll to position [539, 0]
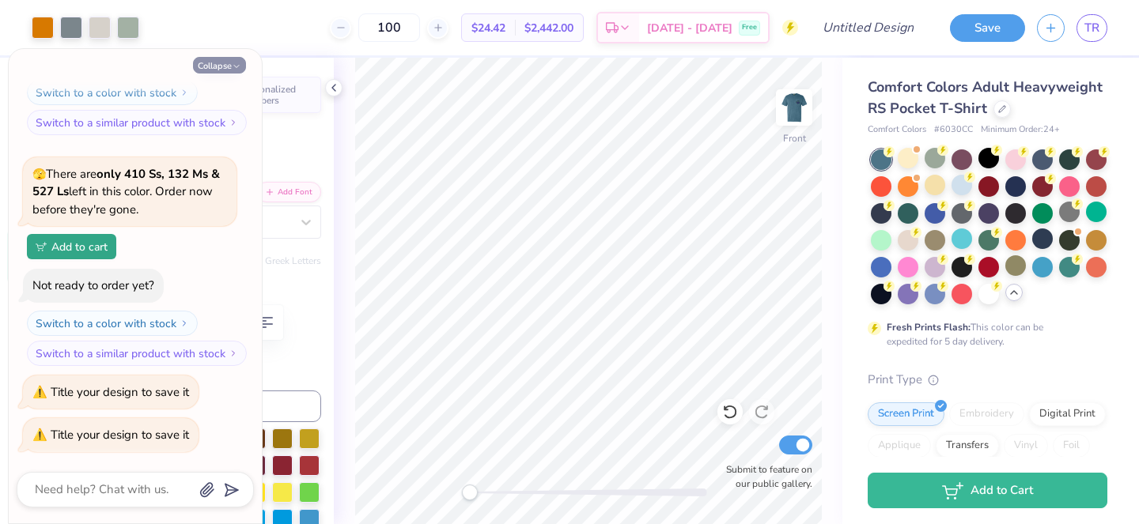
click at [225, 69] on button "Collapse" at bounding box center [219, 65] width 53 height 17
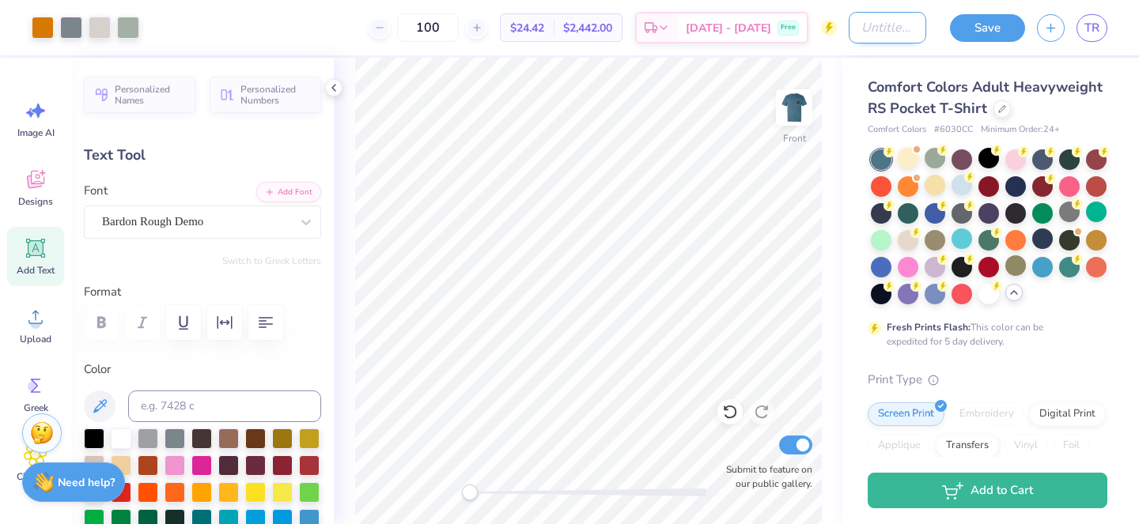
click at [854, 33] on input "Design Title" at bounding box center [888, 28] width 78 height 32
click at [982, 25] on button "Save" at bounding box center [987, 26] width 75 height 28
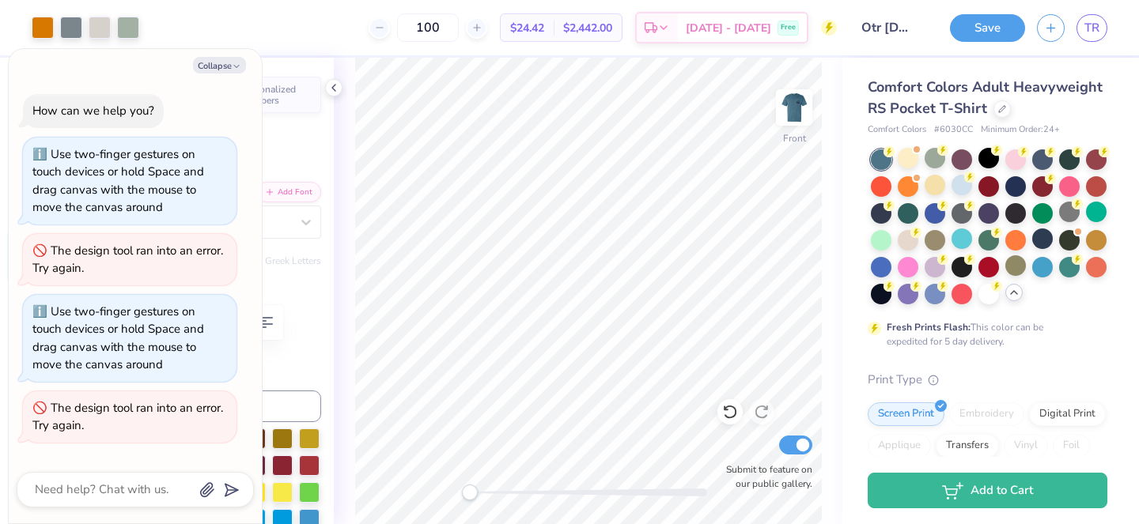
scroll to position [600, 0]
